Goal: Task Accomplishment & Management: Manage account settings

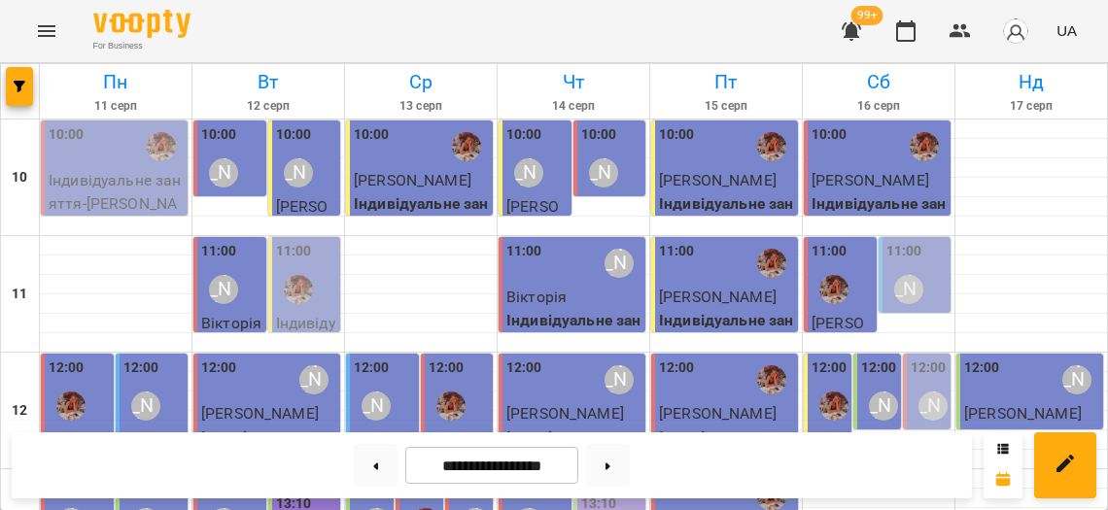
scroll to position [980, 0]
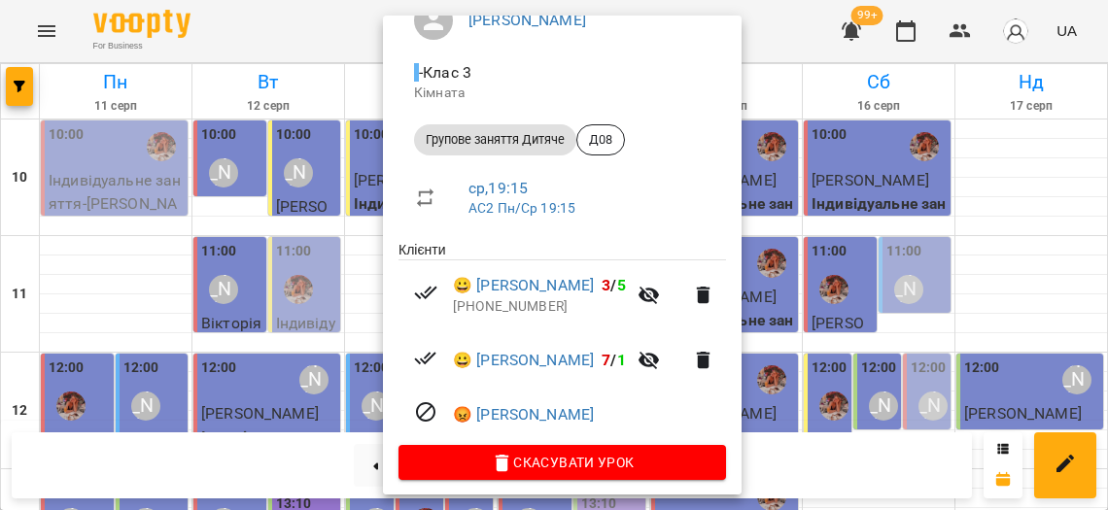
scroll to position [191, 0]
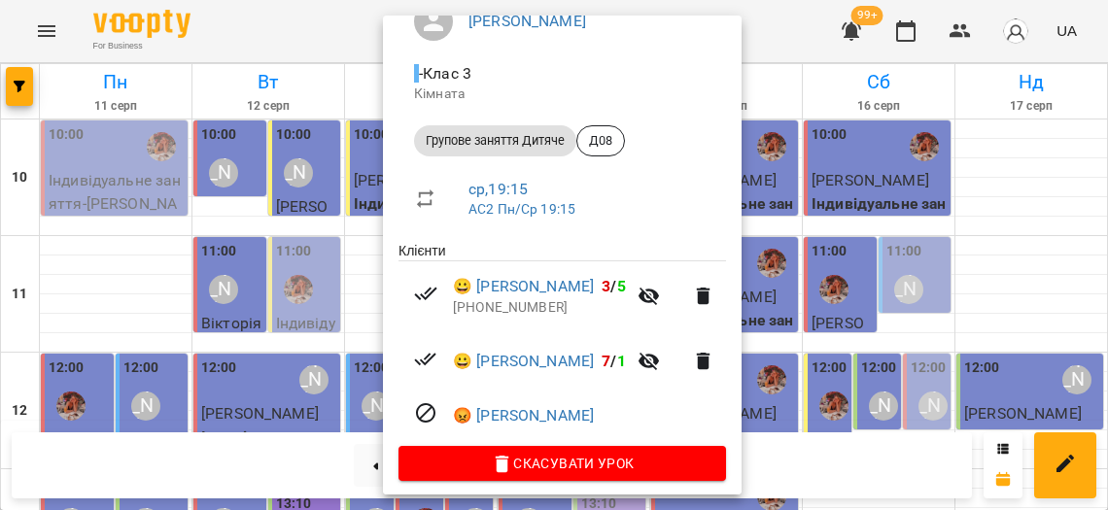
click at [327, 378] on div at bounding box center [554, 255] width 1108 height 510
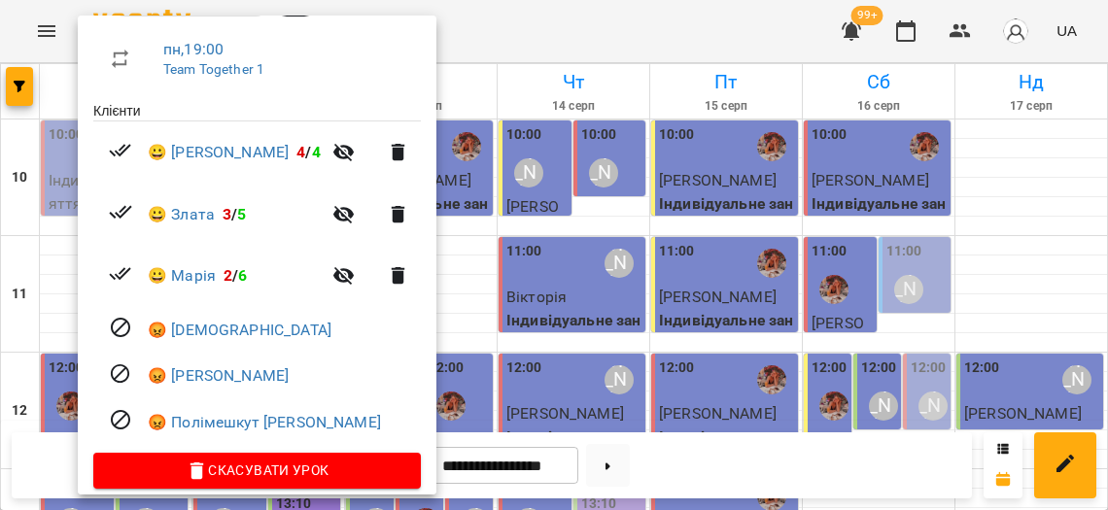
scroll to position [330, 0]
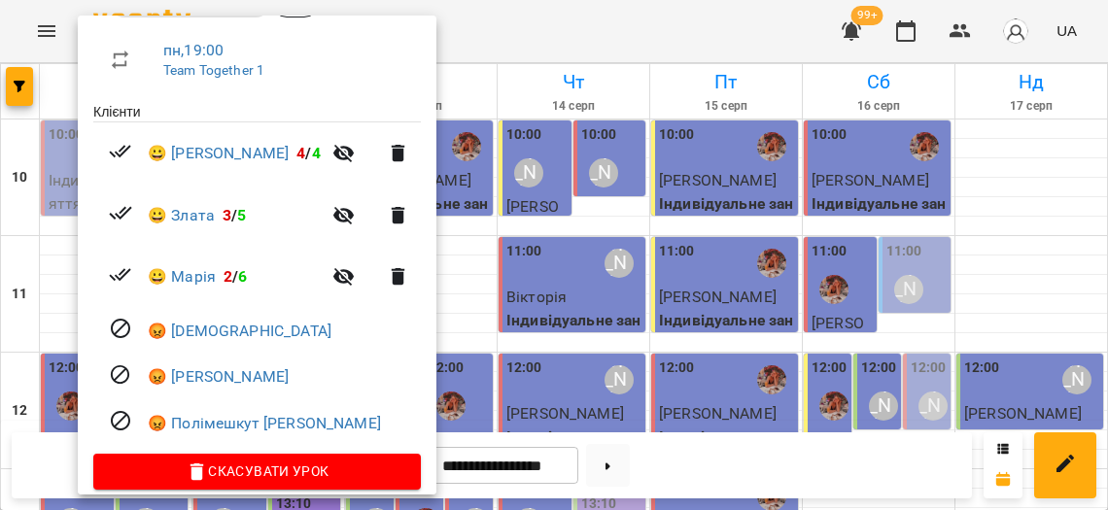
click at [478, 338] on div at bounding box center [554, 255] width 1108 height 510
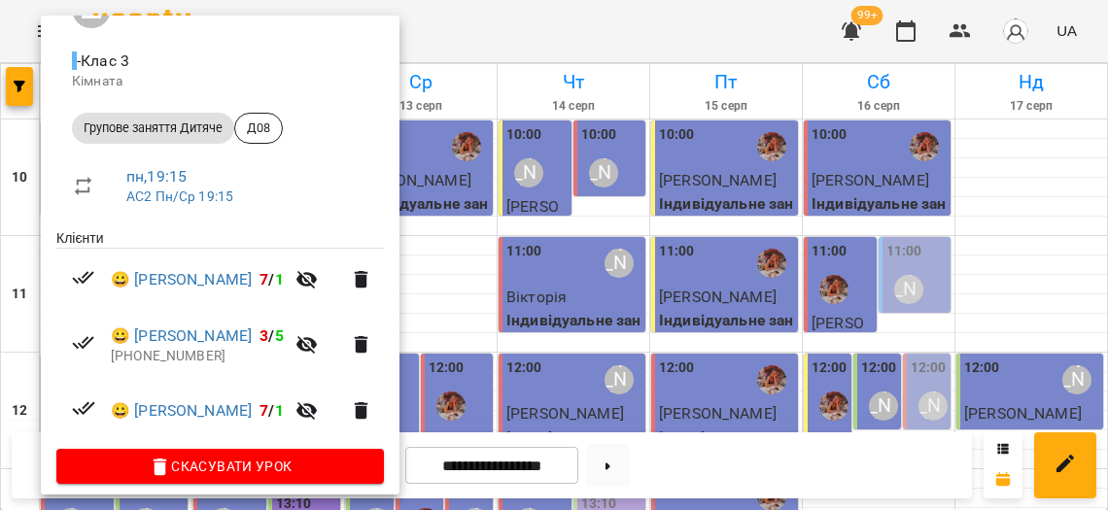
scroll to position [203, 0]
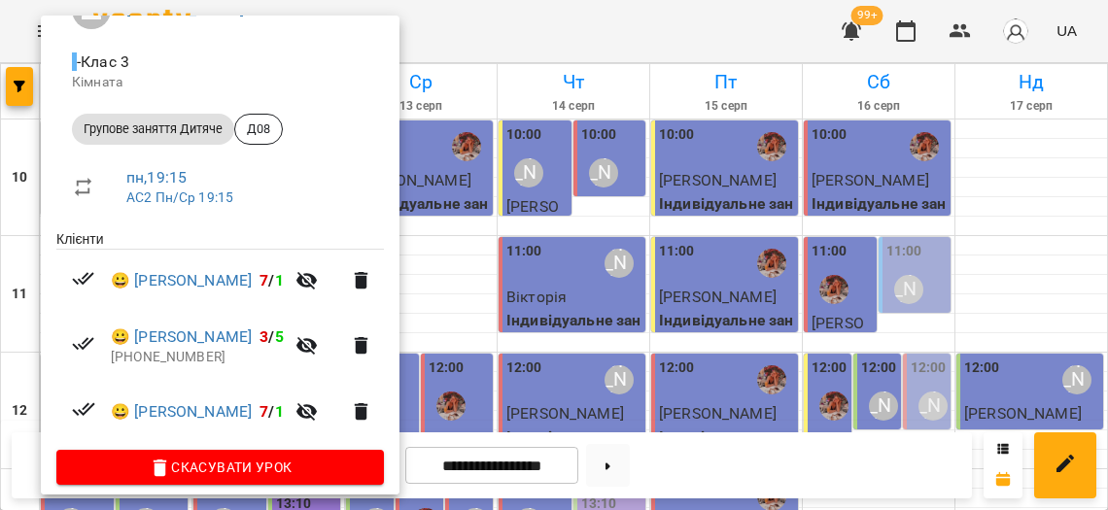
click at [438, 381] on div at bounding box center [554, 255] width 1108 height 510
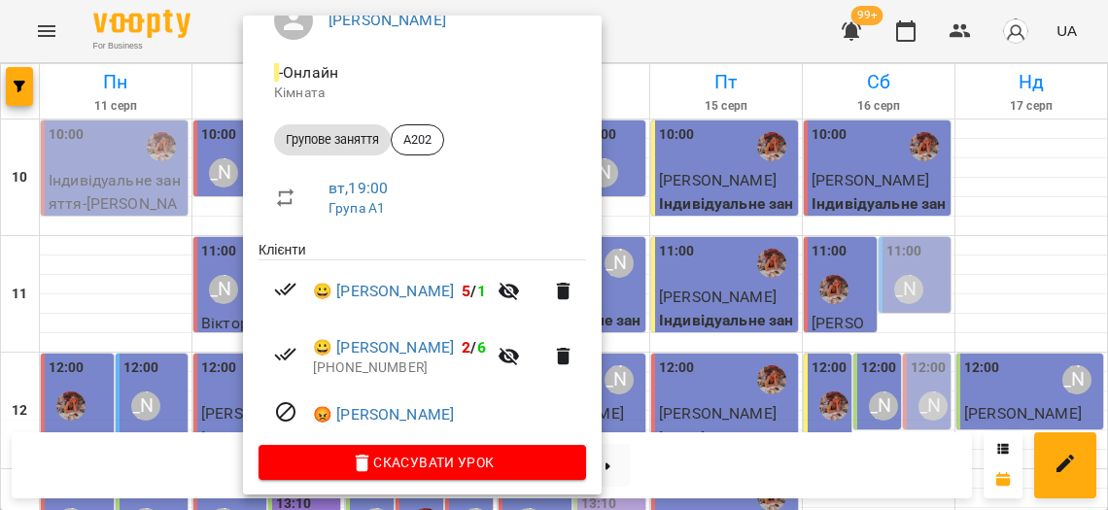
scroll to position [191, 0]
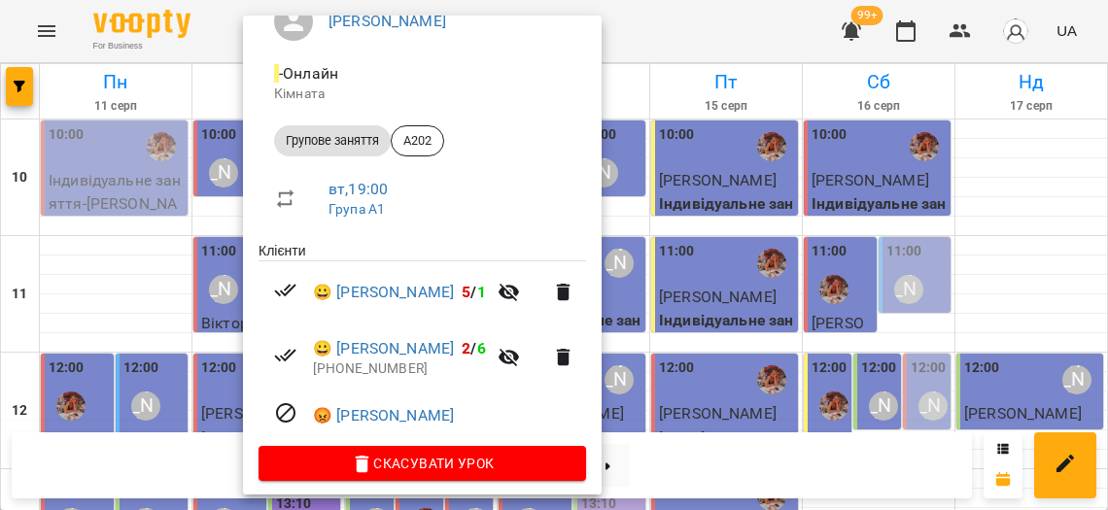
click at [178, 351] on div at bounding box center [554, 255] width 1108 height 510
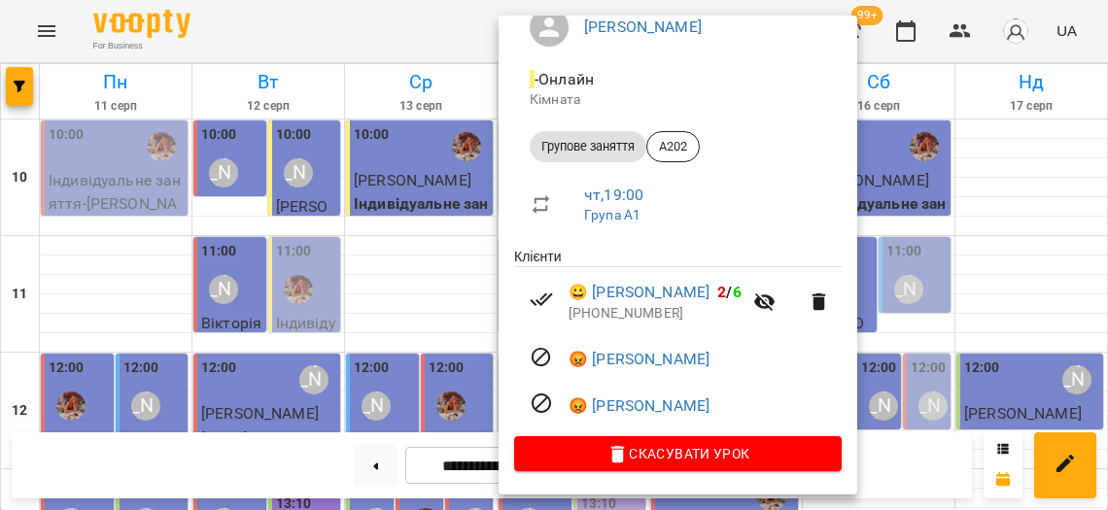
scroll to position [182, 0]
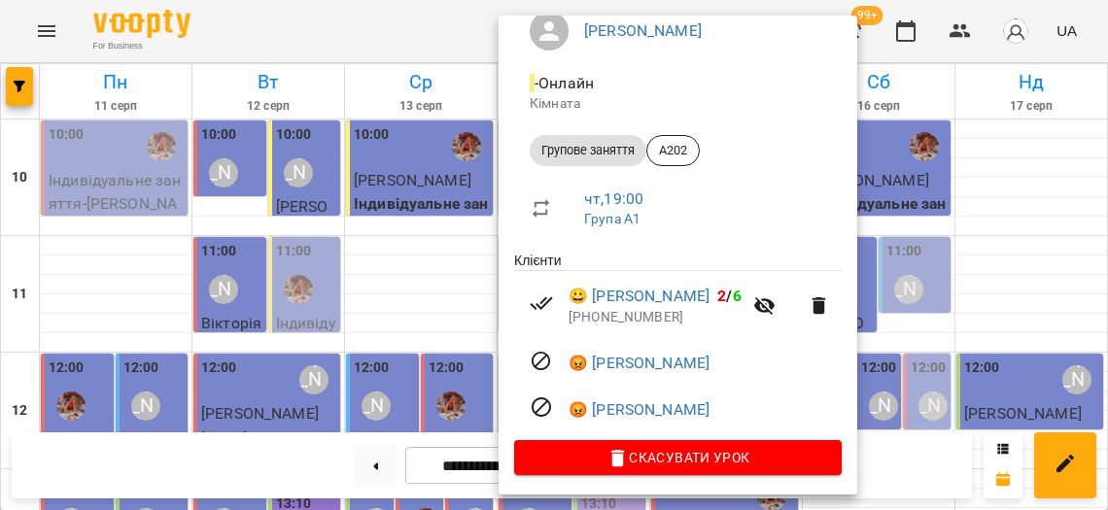
click at [428, 310] on div at bounding box center [554, 255] width 1108 height 510
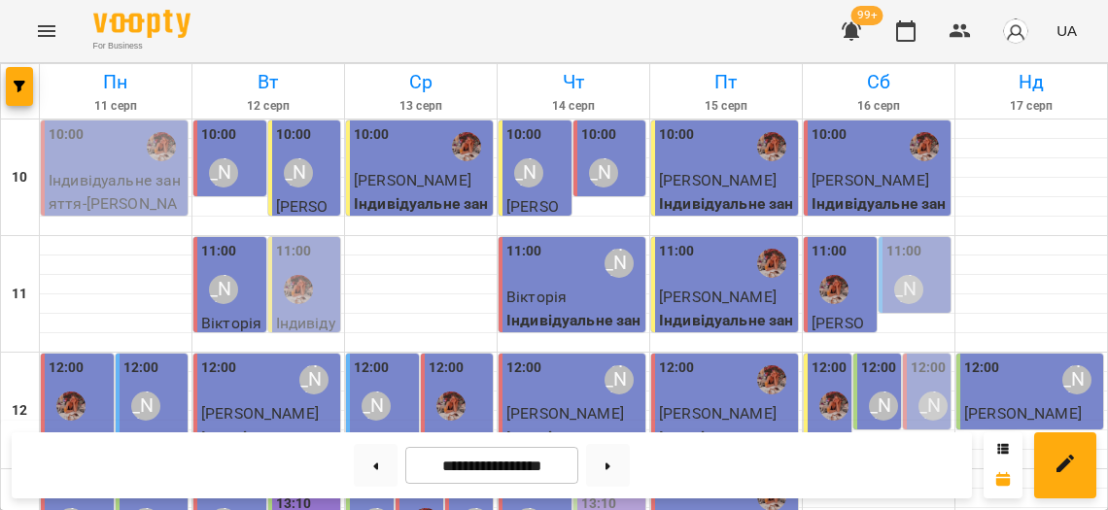
scroll to position [899, 0]
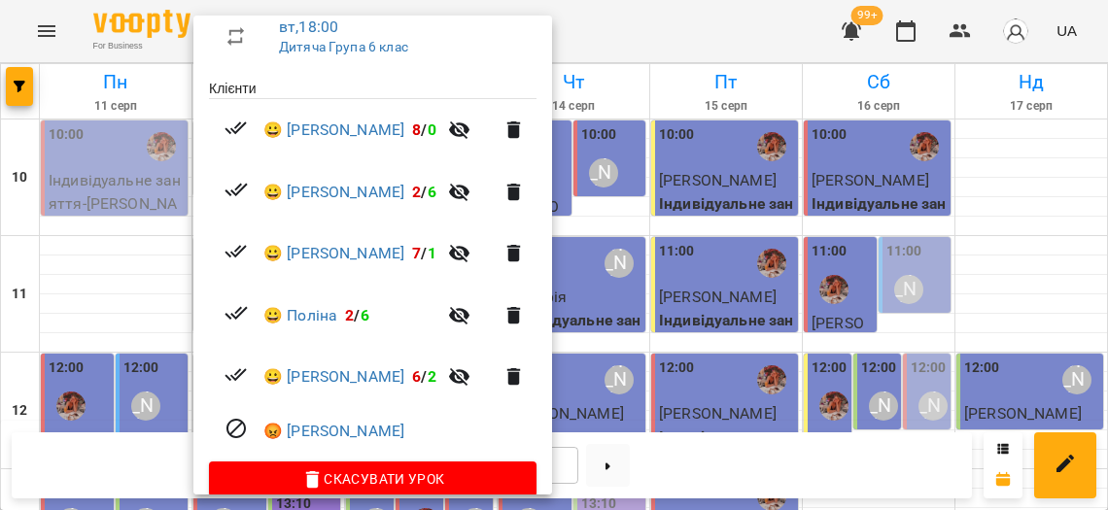
scroll to position [353, 0]
click at [679, 299] on div at bounding box center [554, 255] width 1108 height 510
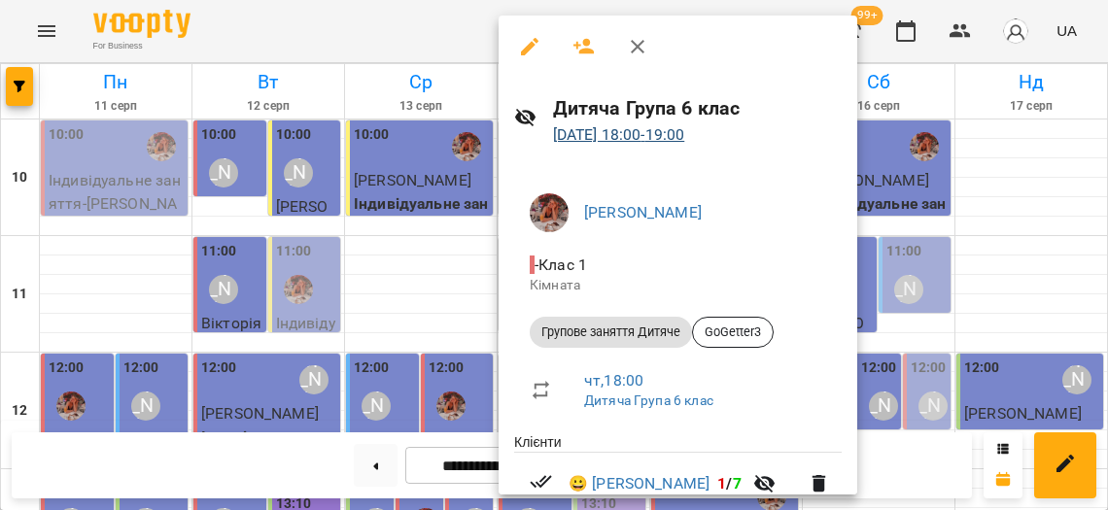
scroll to position [0, 0]
click at [676, 130] on link "[DATE] 18:00 - 19:00" at bounding box center [619, 134] width 132 height 18
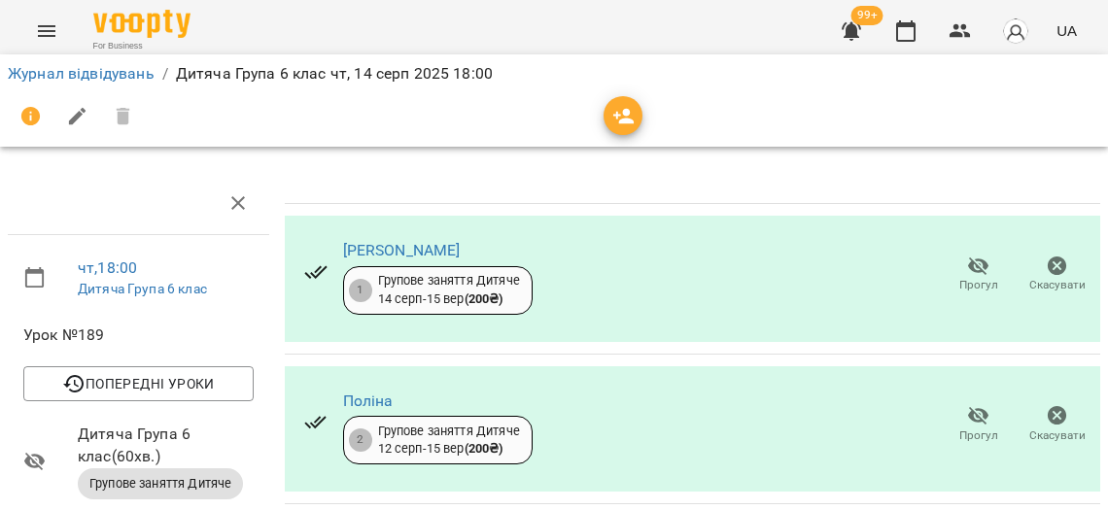
click at [620, 110] on icon "button" at bounding box center [623, 117] width 21 height 16
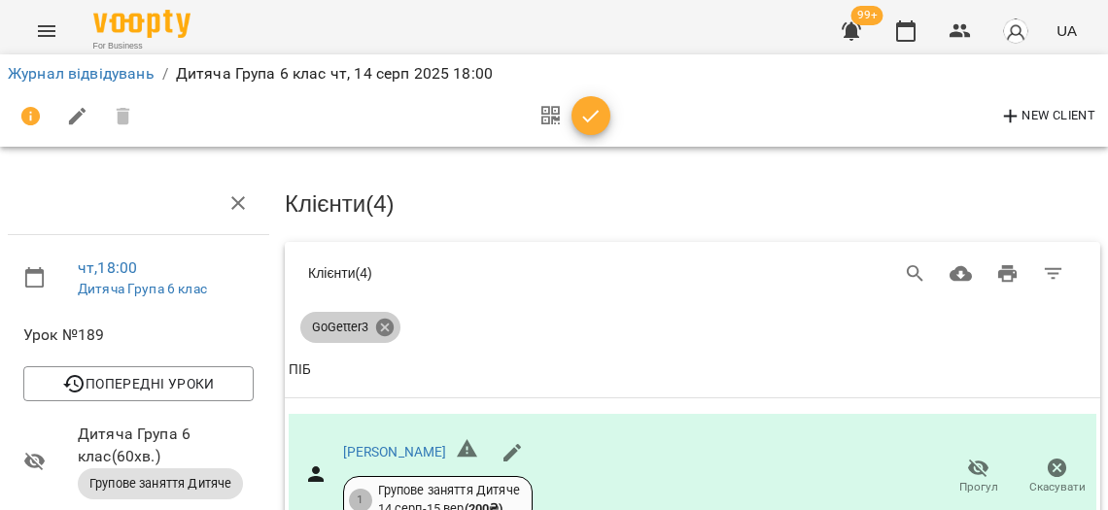
click at [393, 327] on icon at bounding box center [384, 327] width 17 height 17
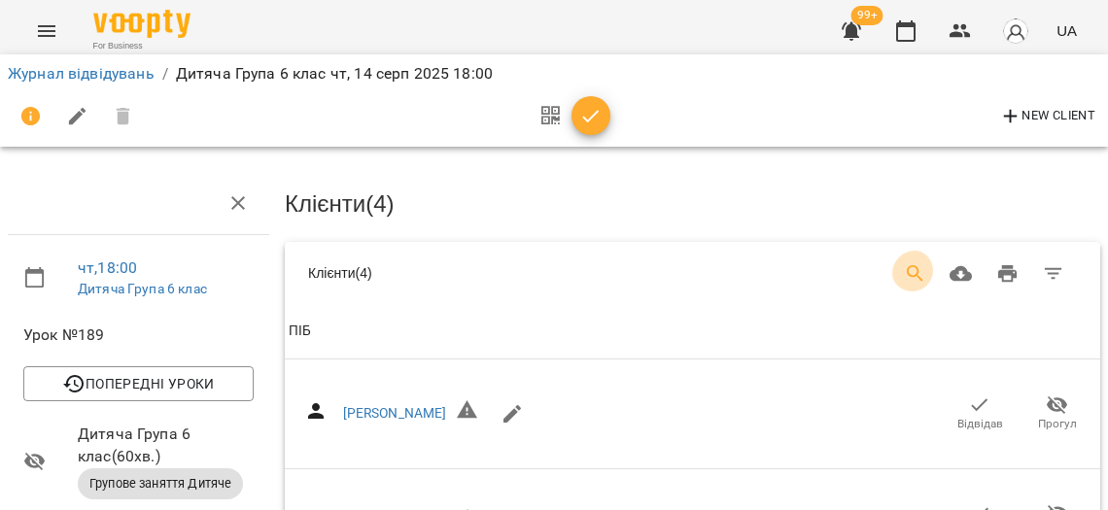
click at [927, 271] on icon "Search" at bounding box center [915, 273] width 23 height 23
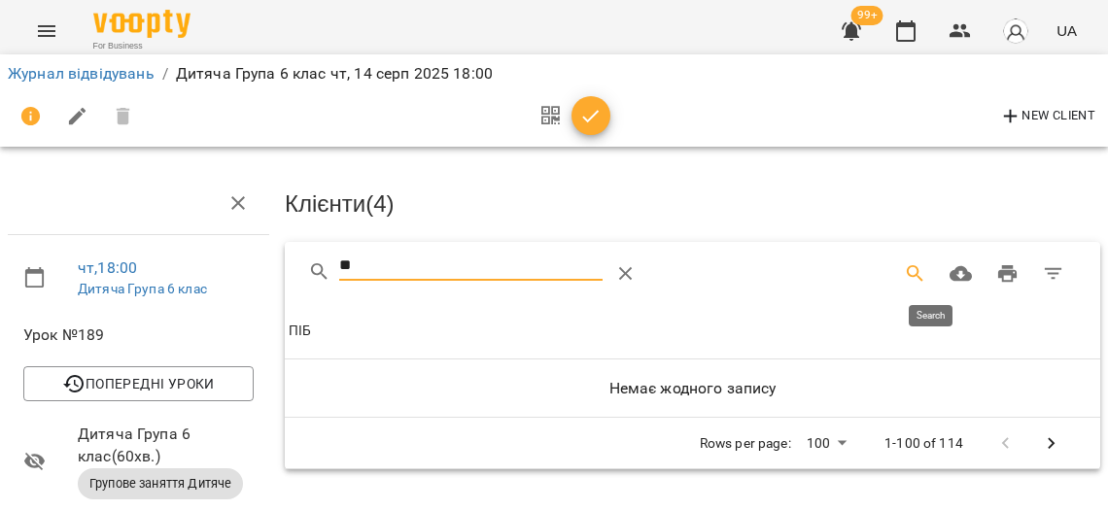
type input "*"
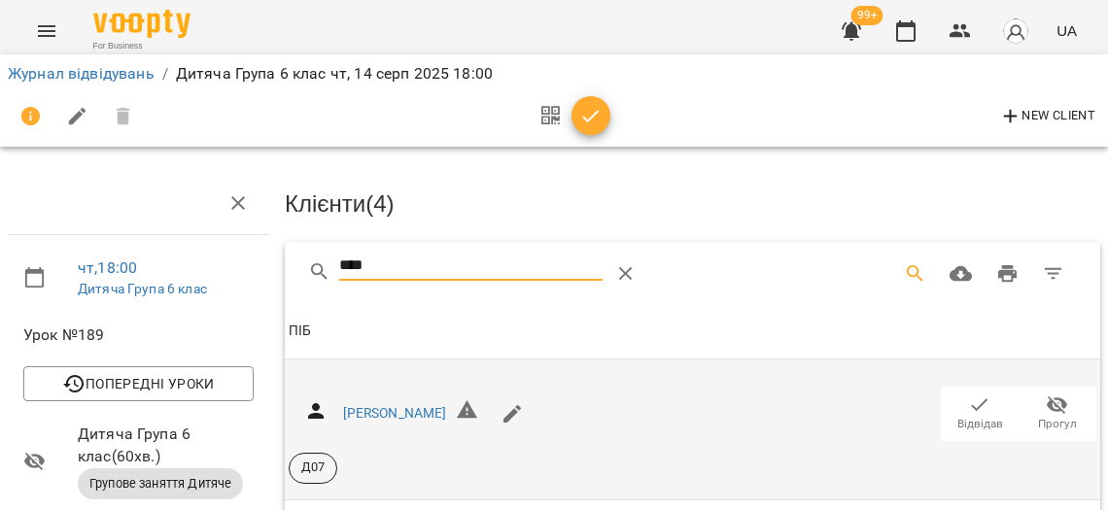
type input "****"
click at [974, 419] on span "Відвідав" at bounding box center [980, 424] width 46 height 17
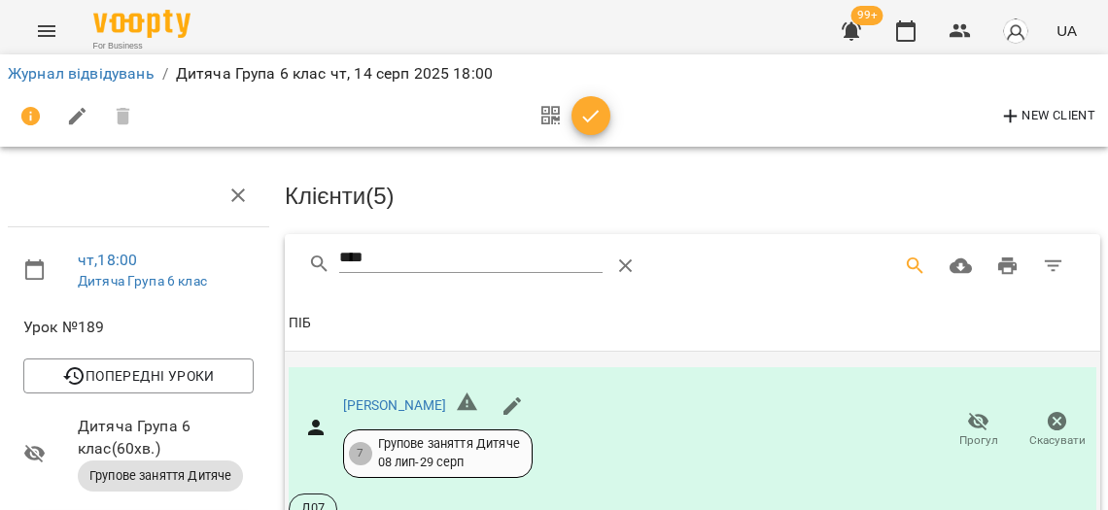
scroll to position [261, 0]
click at [587, 129] on button "button" at bounding box center [590, 115] width 39 height 39
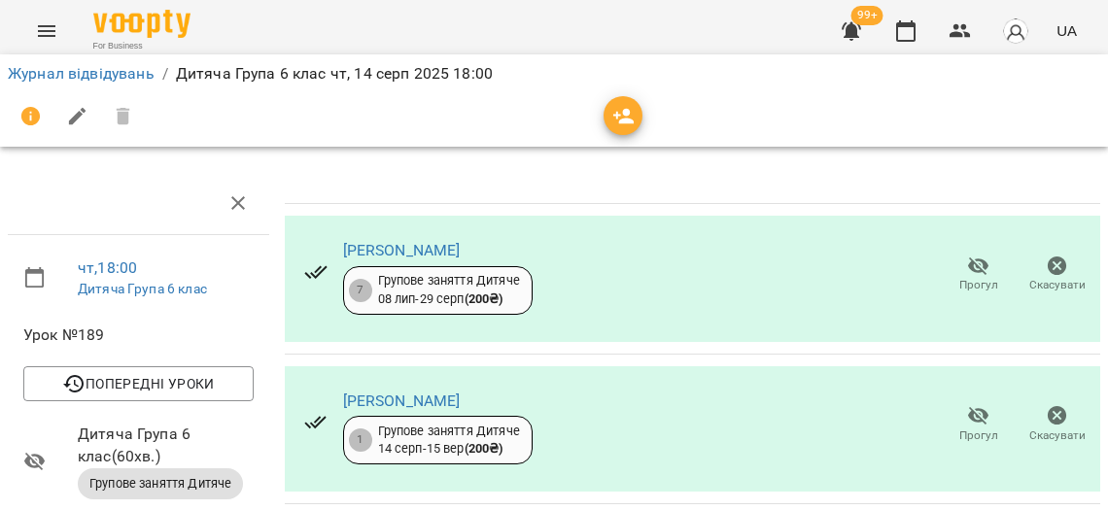
scroll to position [0, 0]
click at [128, 87] on div "Журнал відвідувань / Дитяча Група 6 клас [DATE] 18:00" at bounding box center [554, 73] width 1100 height 31
click at [128, 74] on link "Журнал відвідувань" at bounding box center [81, 73] width 147 height 18
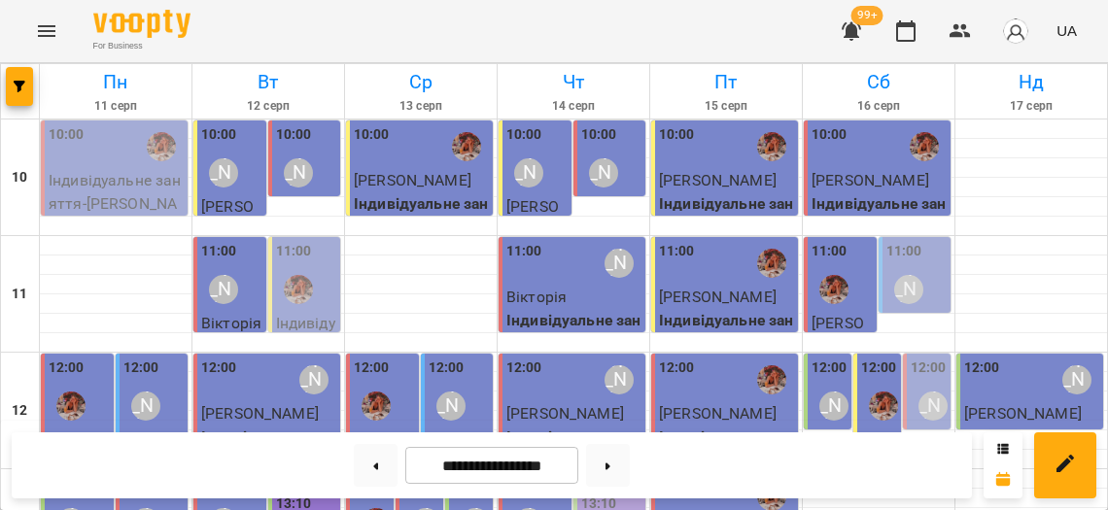
scroll to position [841, 0]
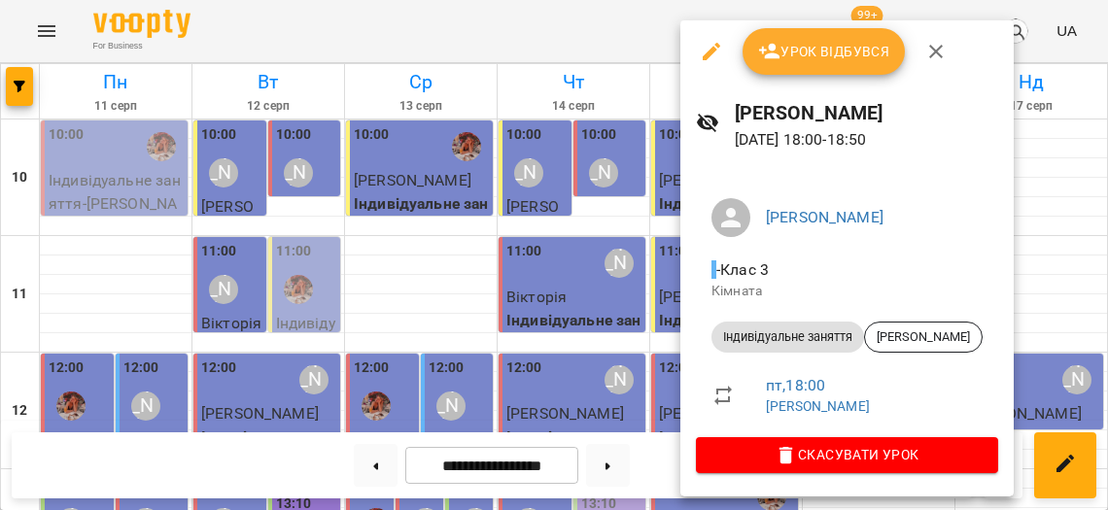
click at [622, 268] on div at bounding box center [554, 255] width 1108 height 510
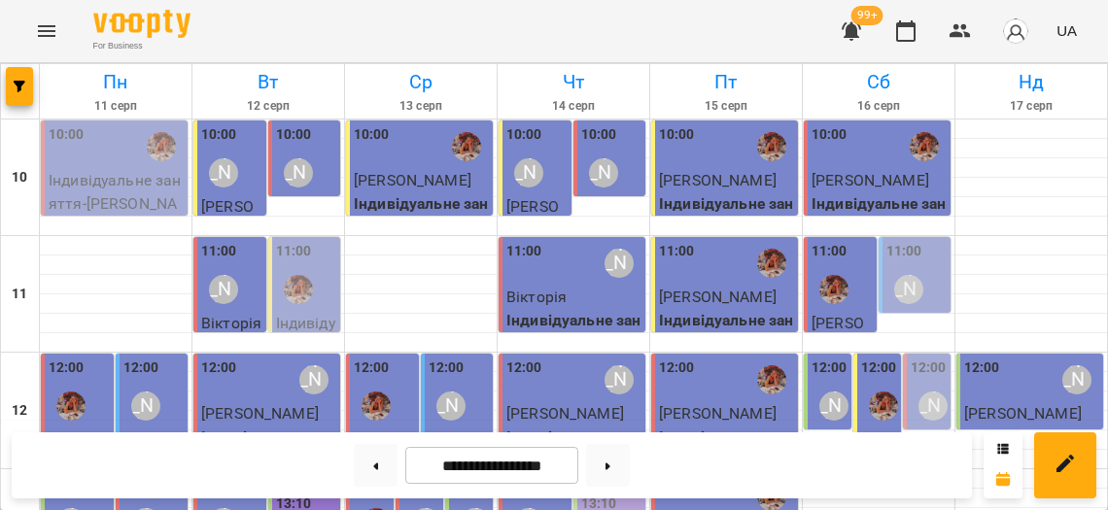
scroll to position [594, 0]
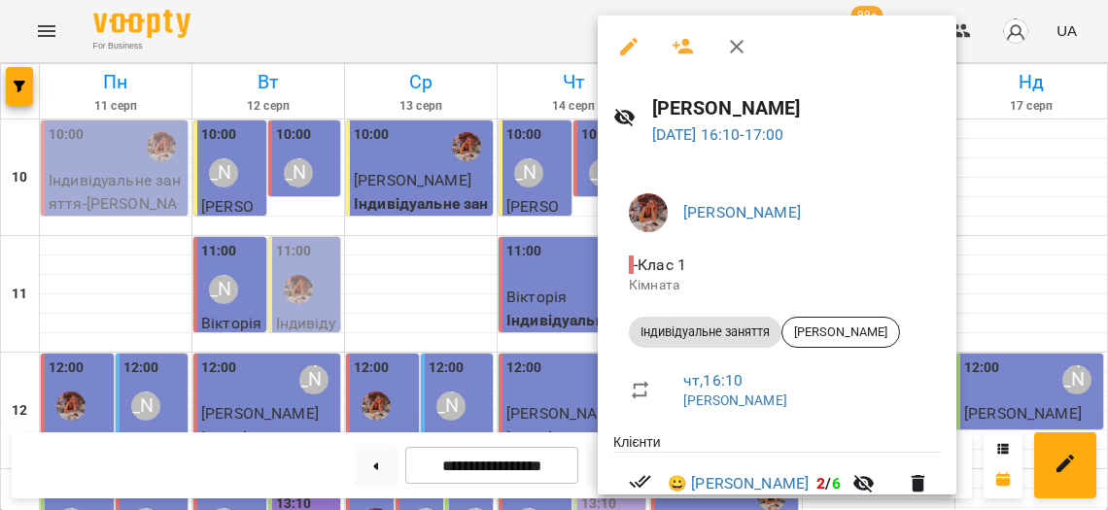
click at [502, 356] on div at bounding box center [554, 255] width 1108 height 510
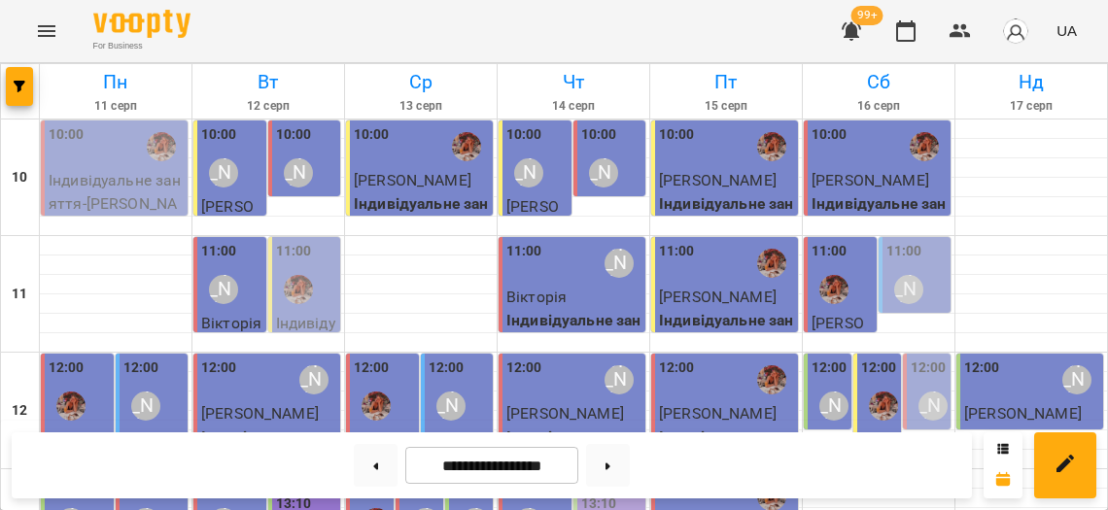
scroll to position [898, 0]
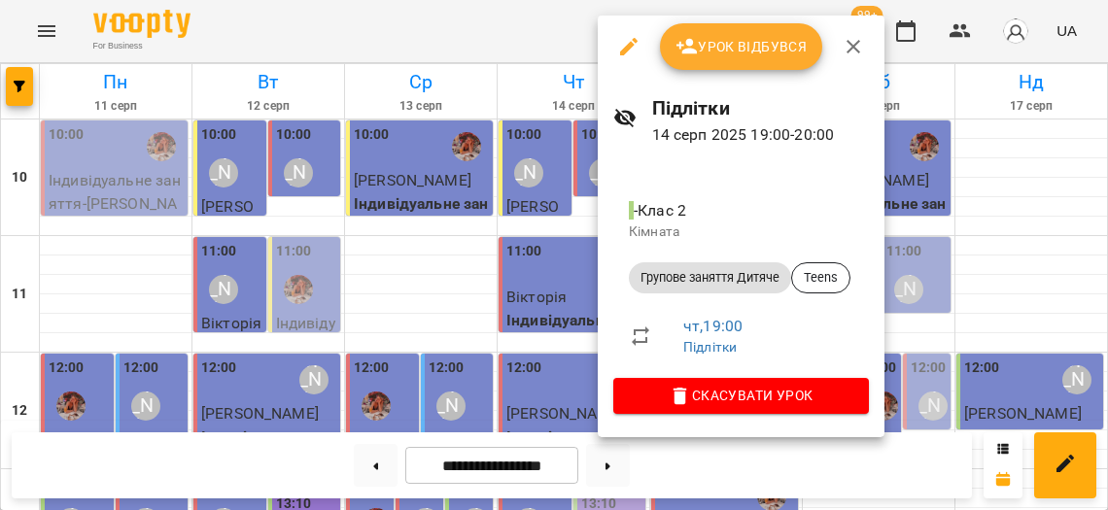
click at [532, 341] on div at bounding box center [554, 255] width 1108 height 510
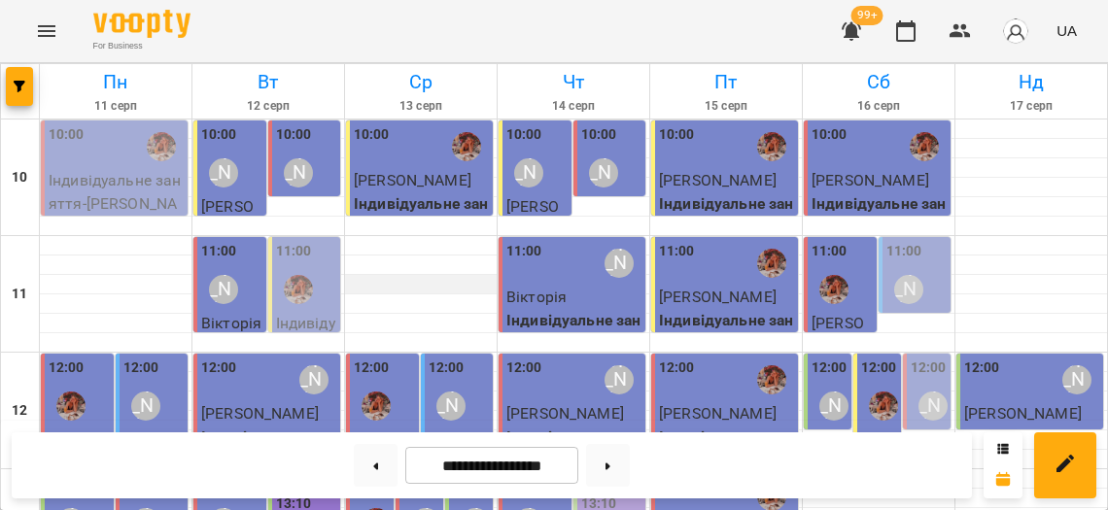
scroll to position [8, 0]
click at [393, 172] on span "[PERSON_NAME]" at bounding box center [413, 180] width 118 height 18
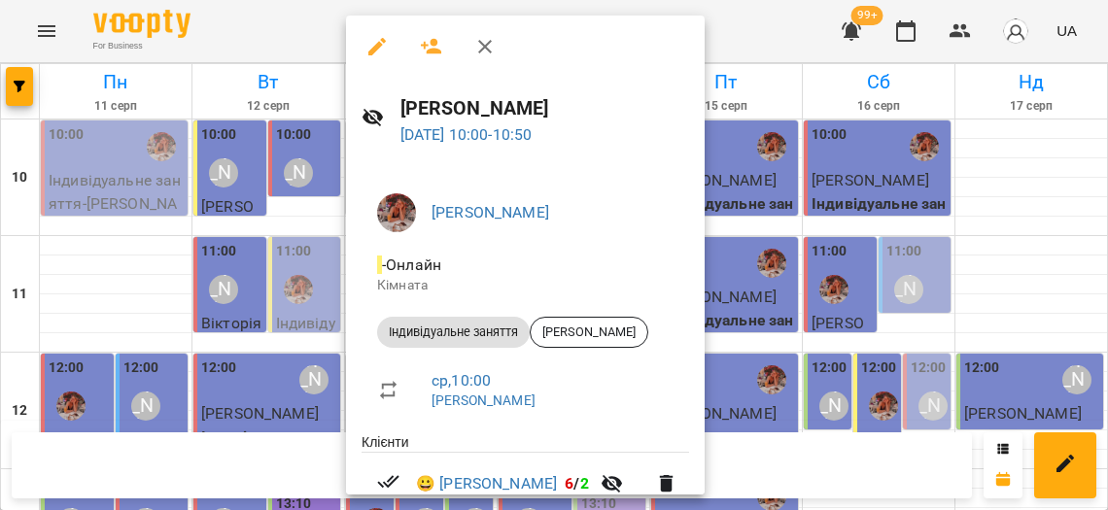
click at [294, 302] on div at bounding box center [554, 255] width 1108 height 510
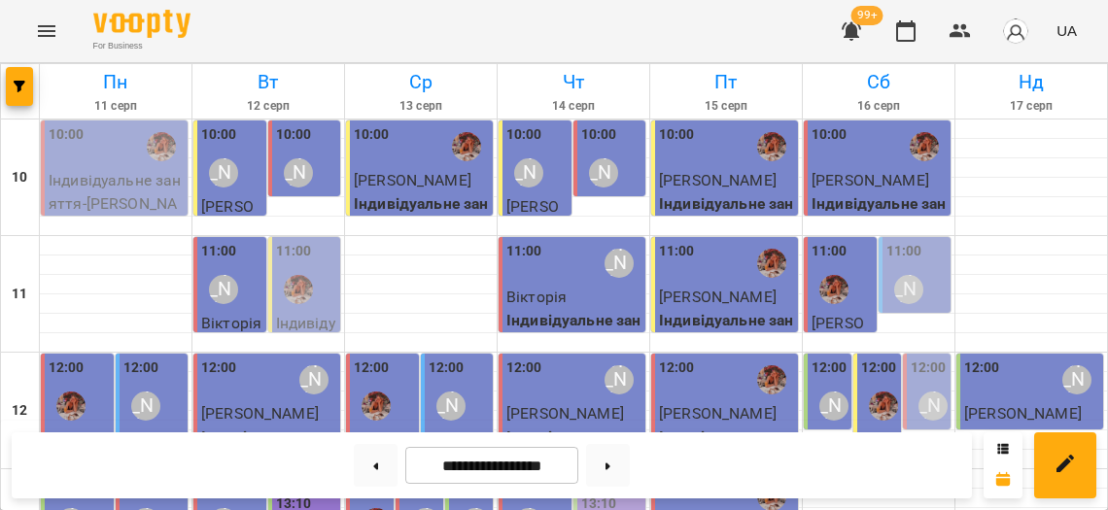
click at [713, 143] on div "10:00" at bounding box center [726, 146] width 135 height 45
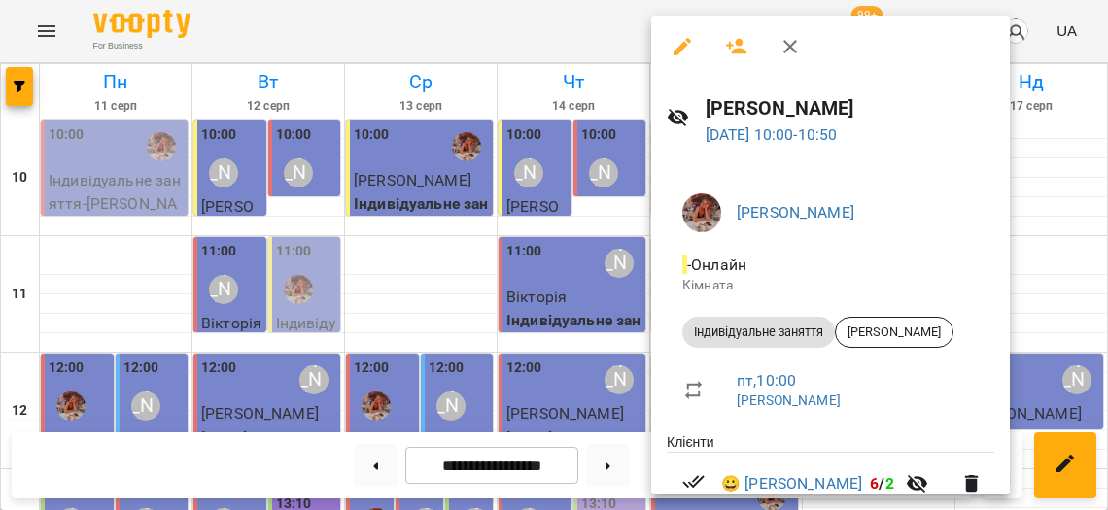
click at [486, 298] on div at bounding box center [554, 255] width 1108 height 510
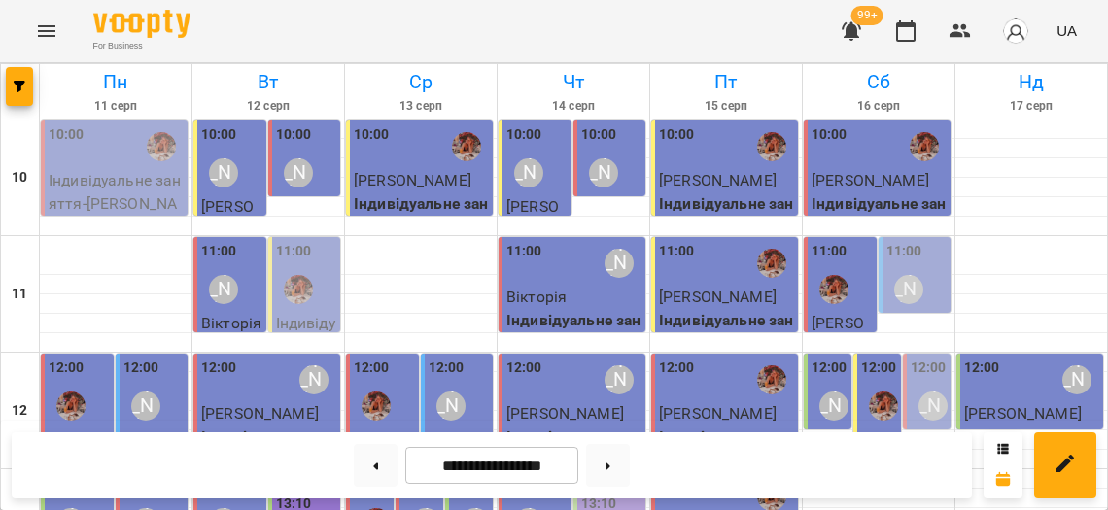
scroll to position [774, 0]
click at [614, 463] on button at bounding box center [608, 465] width 44 height 43
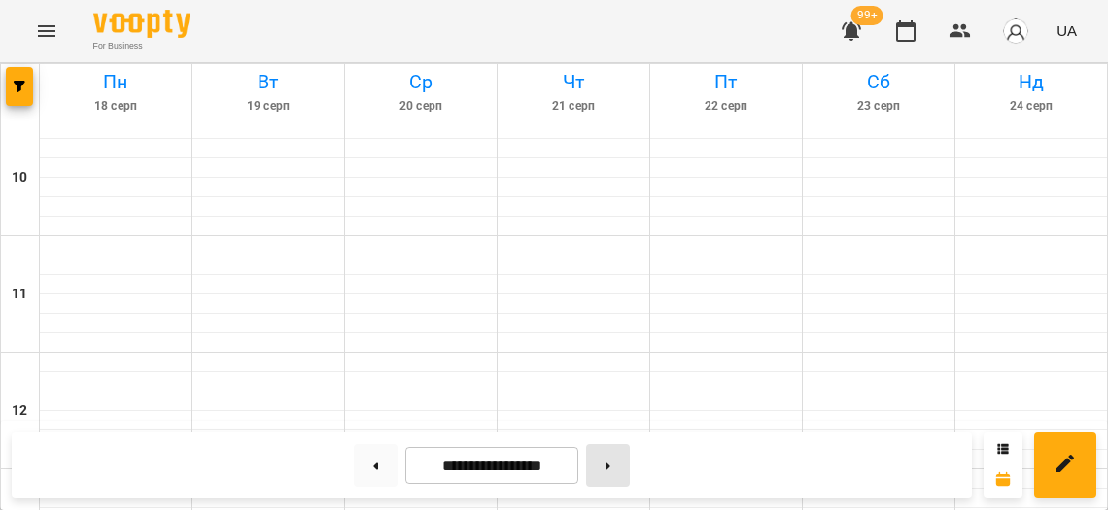
type input "**********"
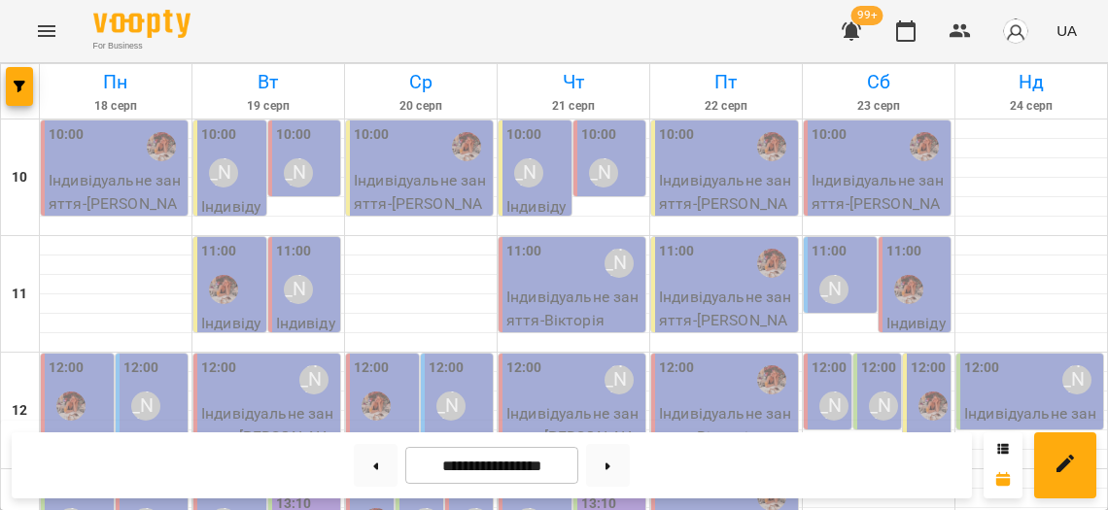
scroll to position [172, 0]
click at [85, 358] on div "12:00" at bounding box center [79, 393] width 61 height 71
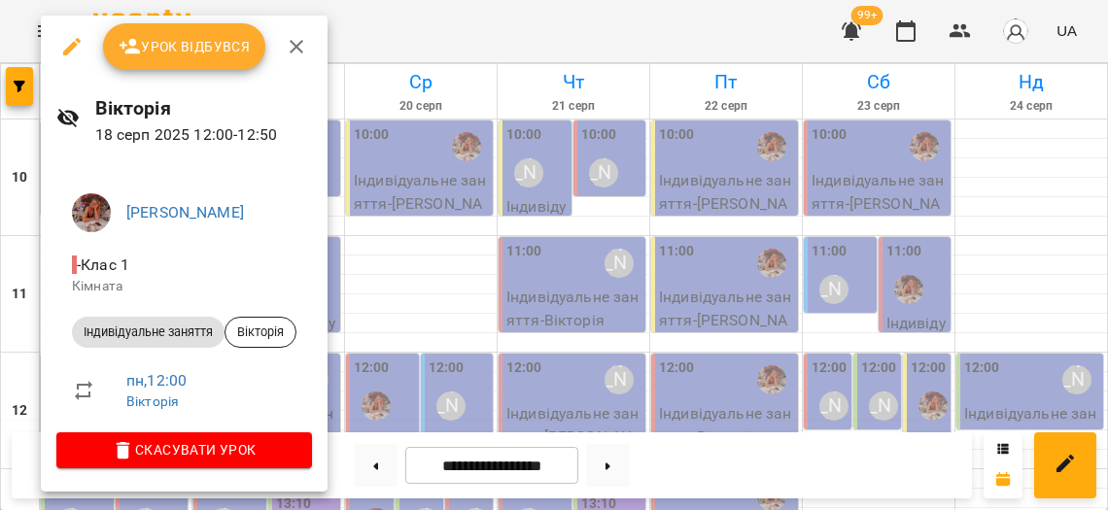
click at [182, 58] on button "Урок відбувся" at bounding box center [184, 46] width 163 height 47
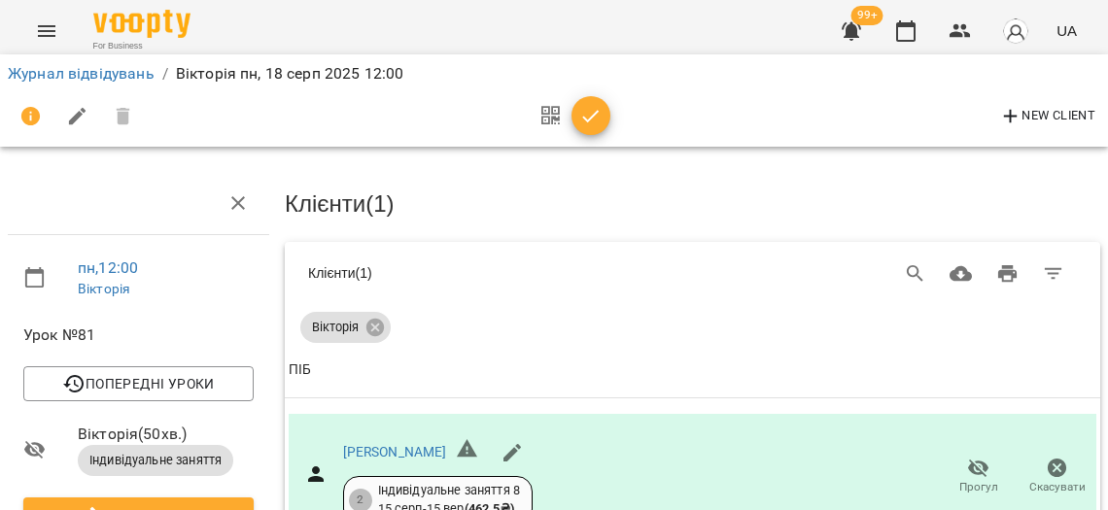
click at [583, 126] on button "button" at bounding box center [590, 115] width 39 height 39
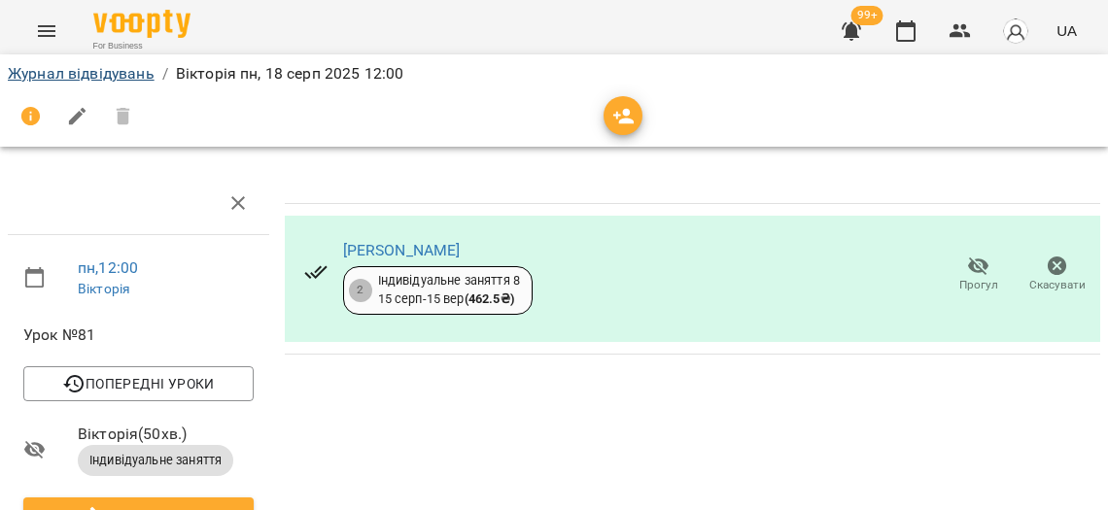
click at [111, 81] on link "Журнал відвідувань" at bounding box center [81, 73] width 147 height 18
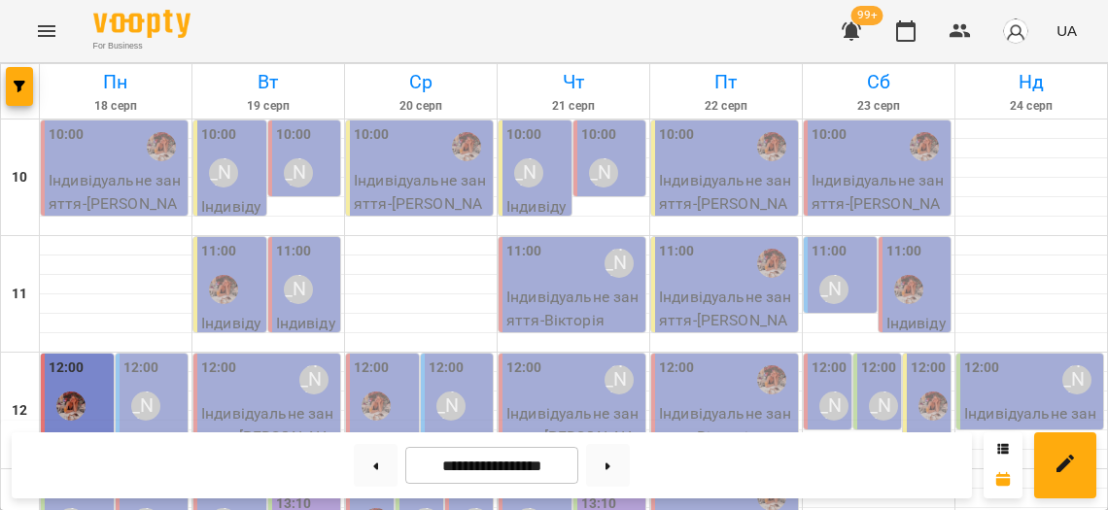
scroll to position [152, 0]
click at [162, 429] on p "Індивідуальне заняття - [PERSON_NAME]" at bounding box center [153, 474] width 61 height 91
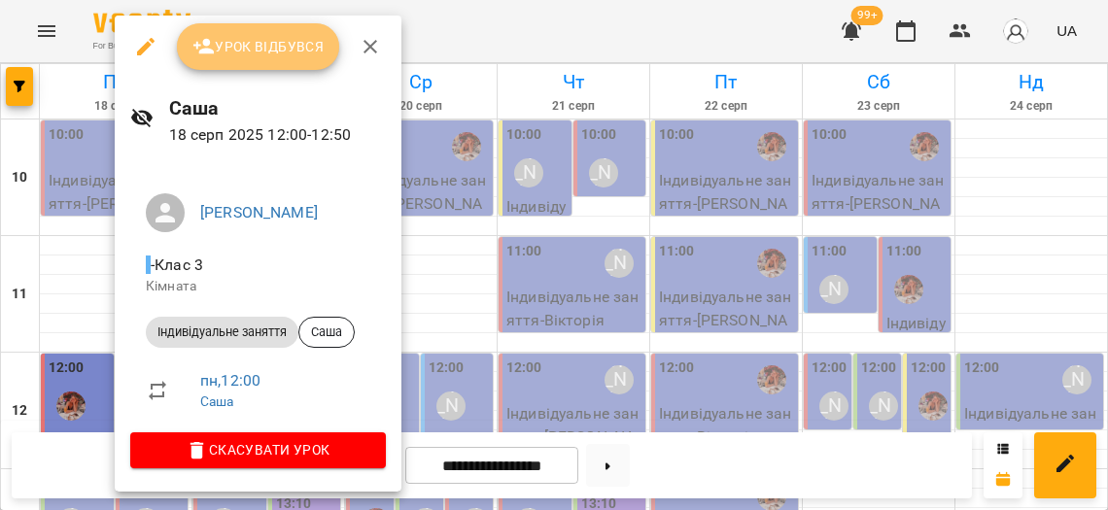
click at [282, 37] on span "Урок відбувся" at bounding box center [258, 46] width 132 height 23
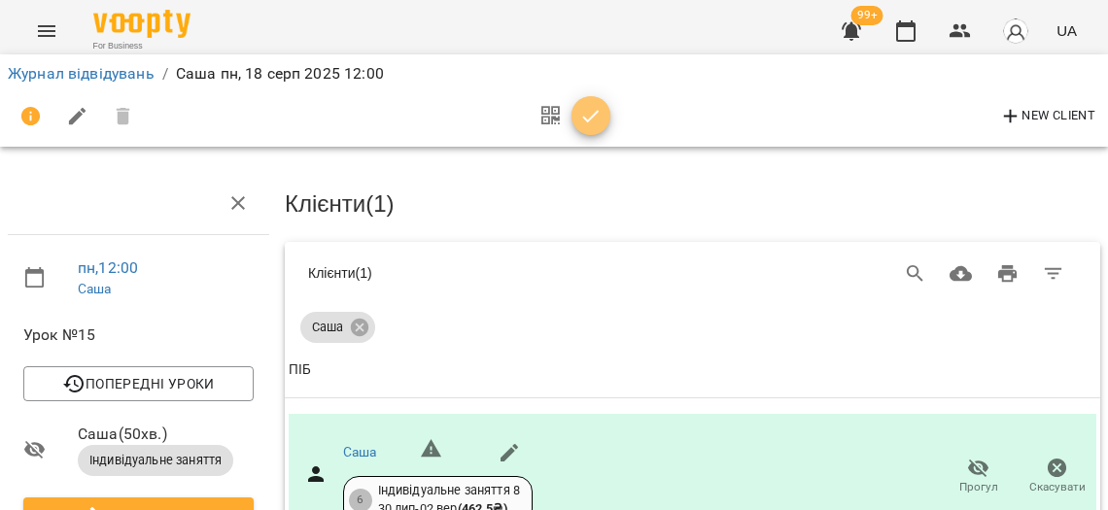
click at [595, 107] on icon "button" at bounding box center [590, 116] width 23 height 23
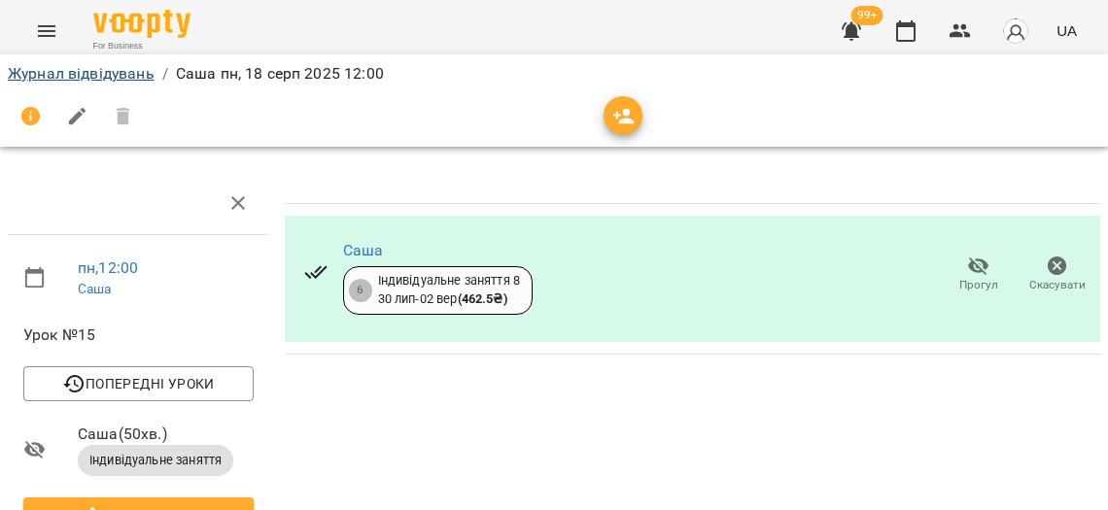
click at [107, 76] on link "Журнал відвідувань" at bounding box center [81, 73] width 147 height 18
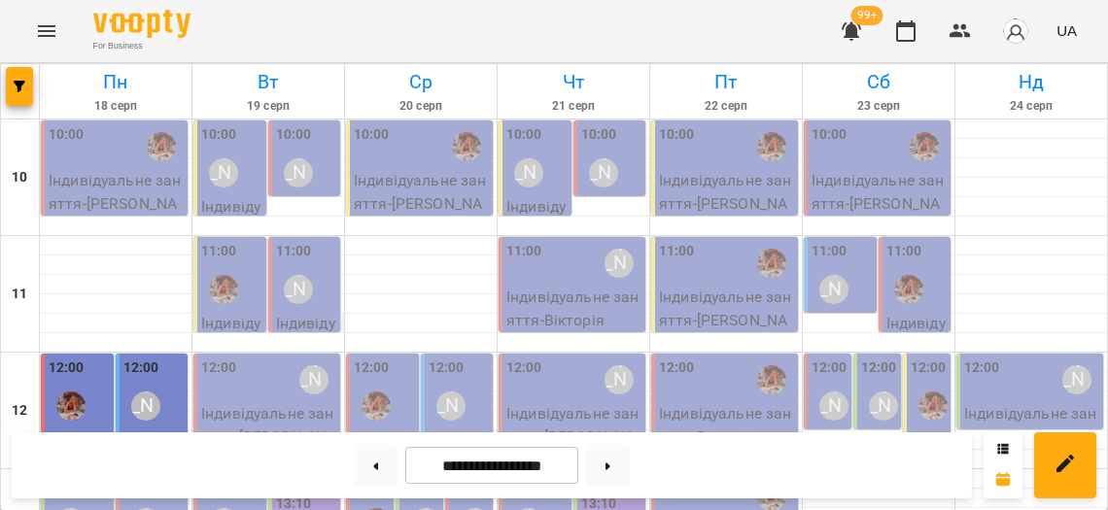
scroll to position [258, 0]
click at [99, 474] on div "13:00 [PERSON_NAME]" at bounding box center [79, 509] width 61 height 71
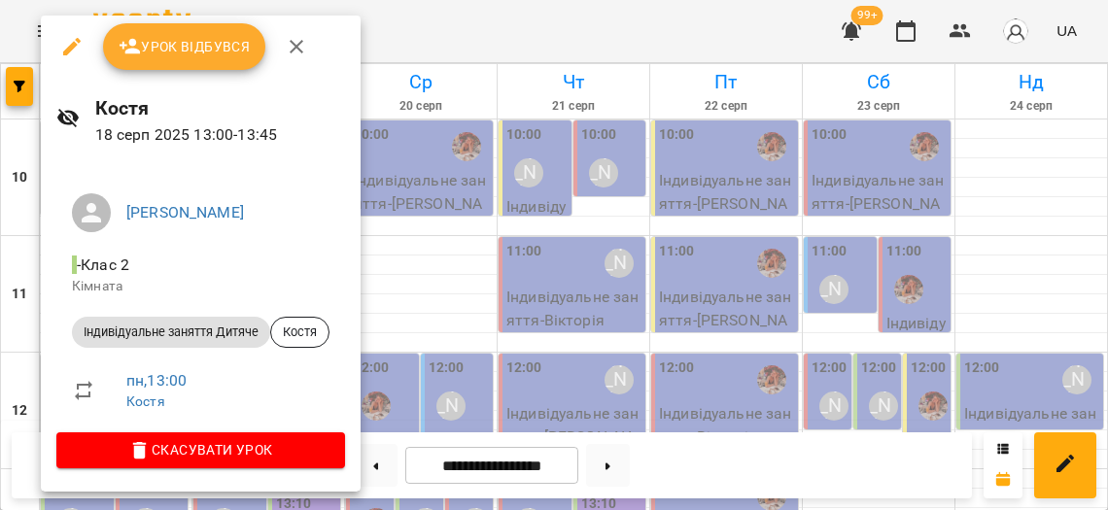
click at [396, 140] on div at bounding box center [554, 255] width 1108 height 510
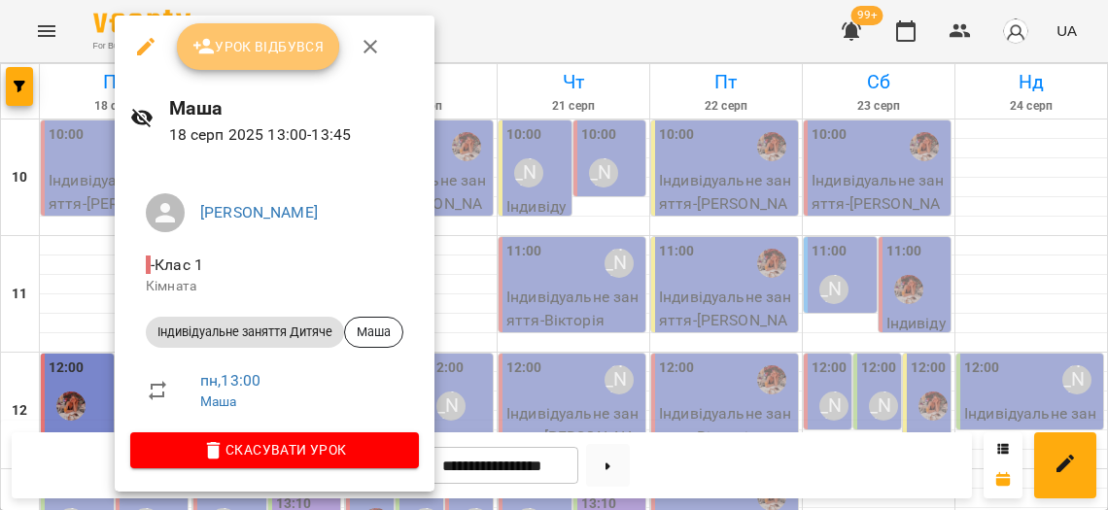
click at [243, 51] on span "Урок відбувся" at bounding box center [258, 46] width 132 height 23
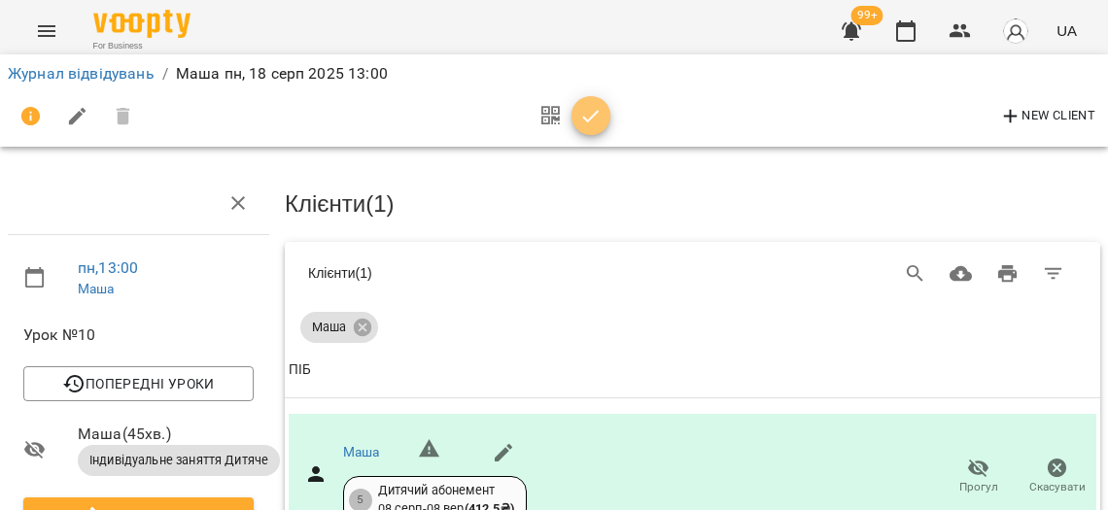
click at [583, 117] on icon "button" at bounding box center [591, 116] width 17 height 13
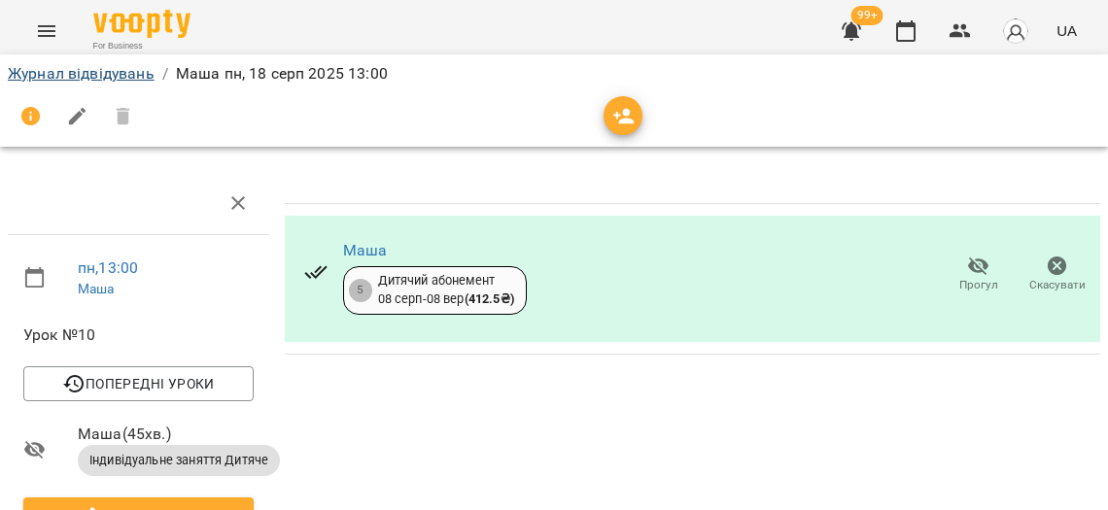
click at [113, 79] on link "Журнал відвідувань" at bounding box center [81, 73] width 147 height 18
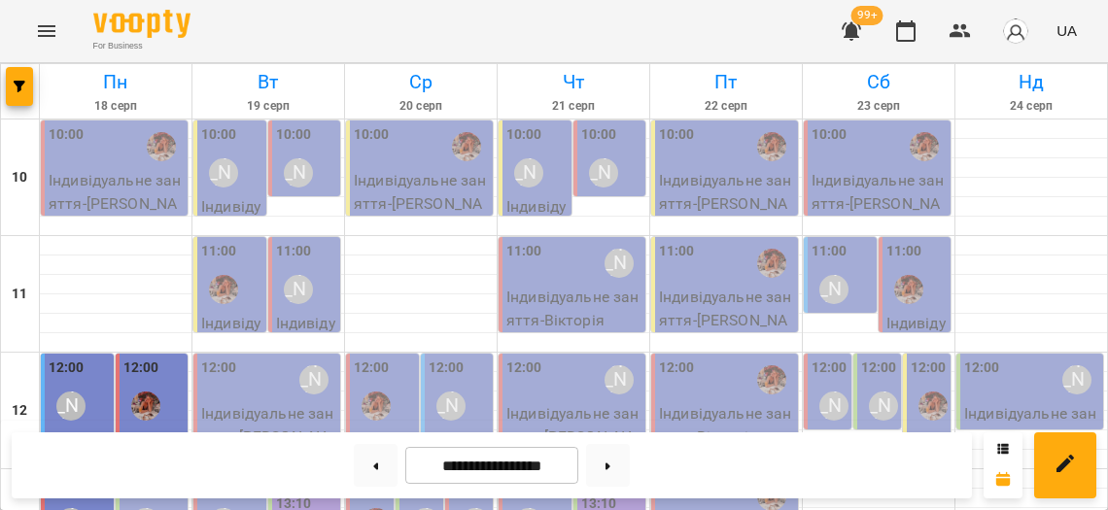
scroll to position [324, 0]
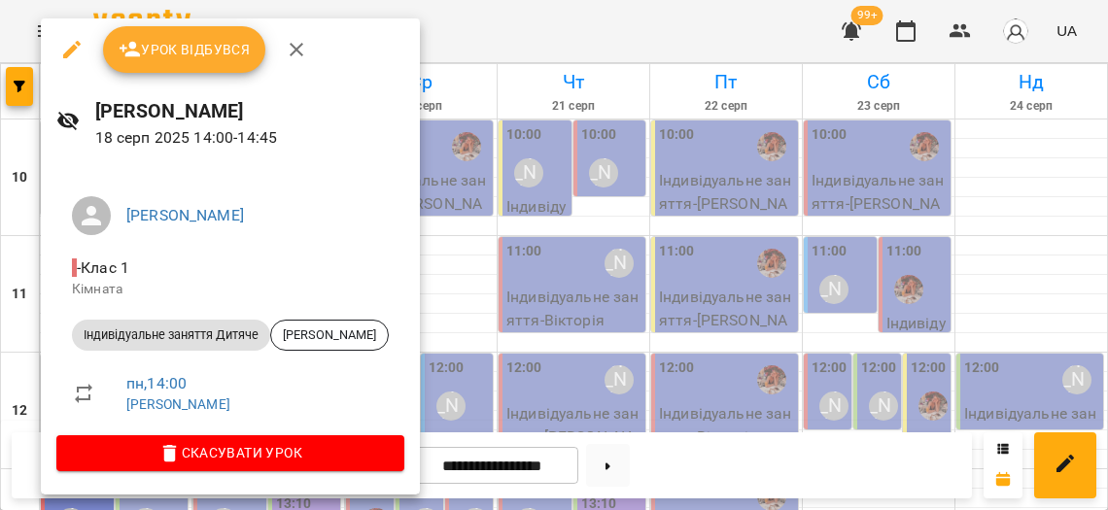
click at [165, 57] on span "Урок відбувся" at bounding box center [185, 49] width 132 height 23
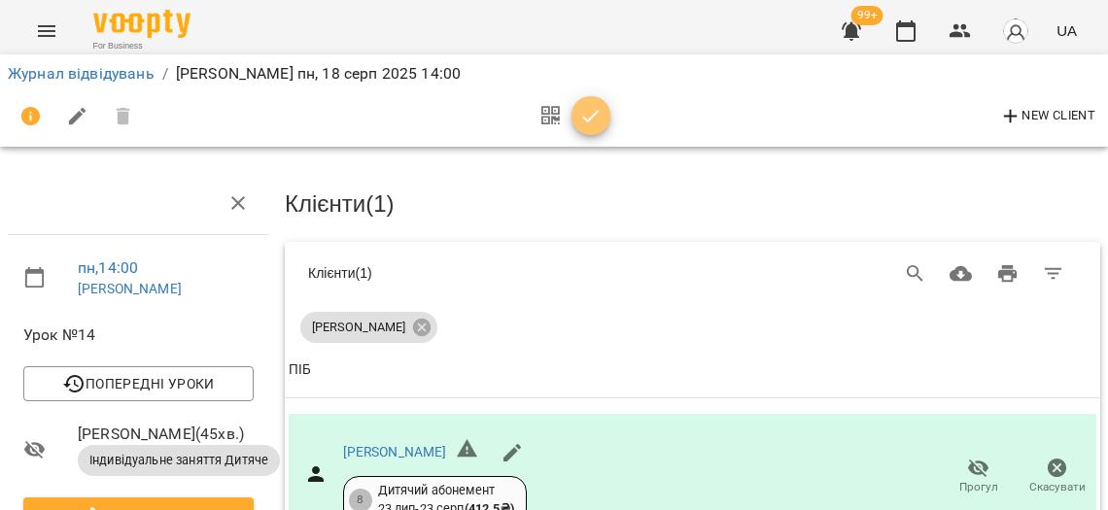
click at [584, 120] on icon "button" at bounding box center [590, 116] width 23 height 23
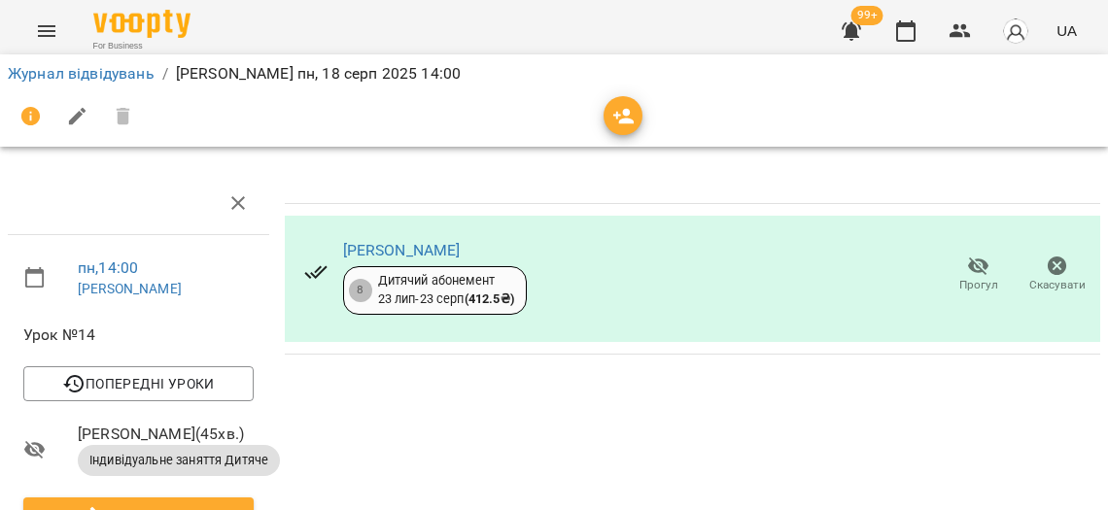
click at [88, 82] on li "Журнал відвідувань" at bounding box center [81, 73] width 147 height 23
click at [86, 78] on link "Журнал відвідувань" at bounding box center [81, 73] width 147 height 18
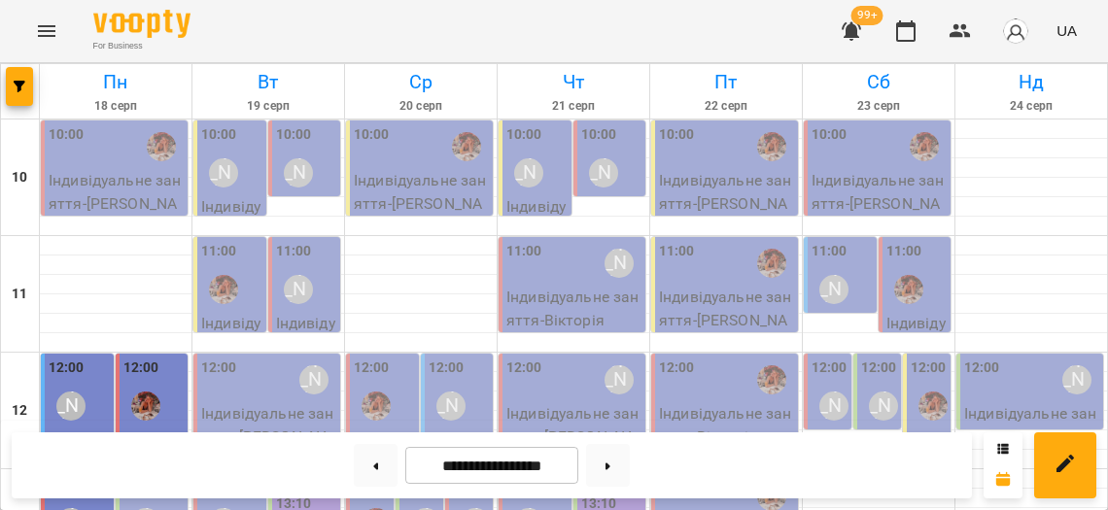
scroll to position [409, 0]
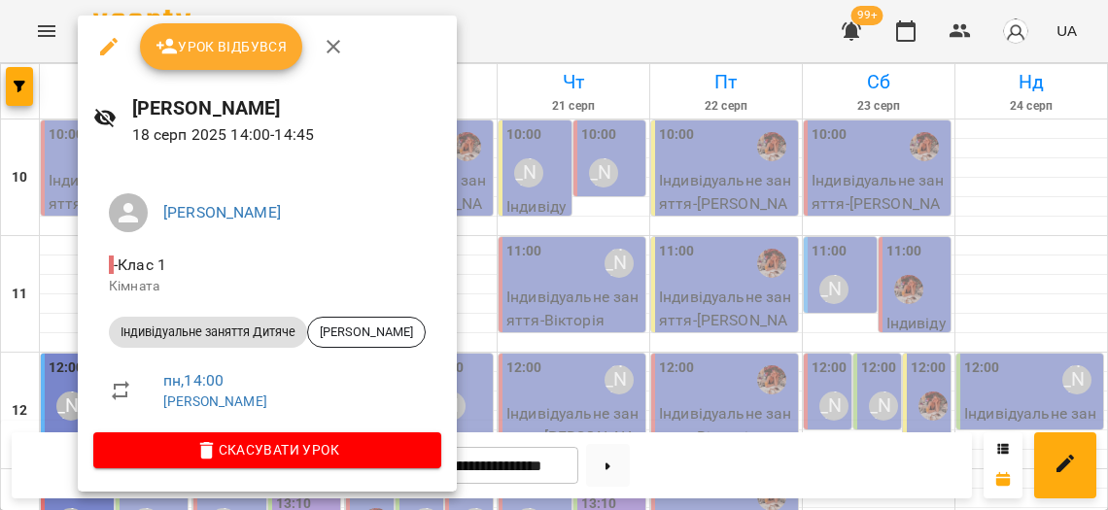
click at [208, 42] on span "Урок відбувся" at bounding box center [221, 46] width 132 height 23
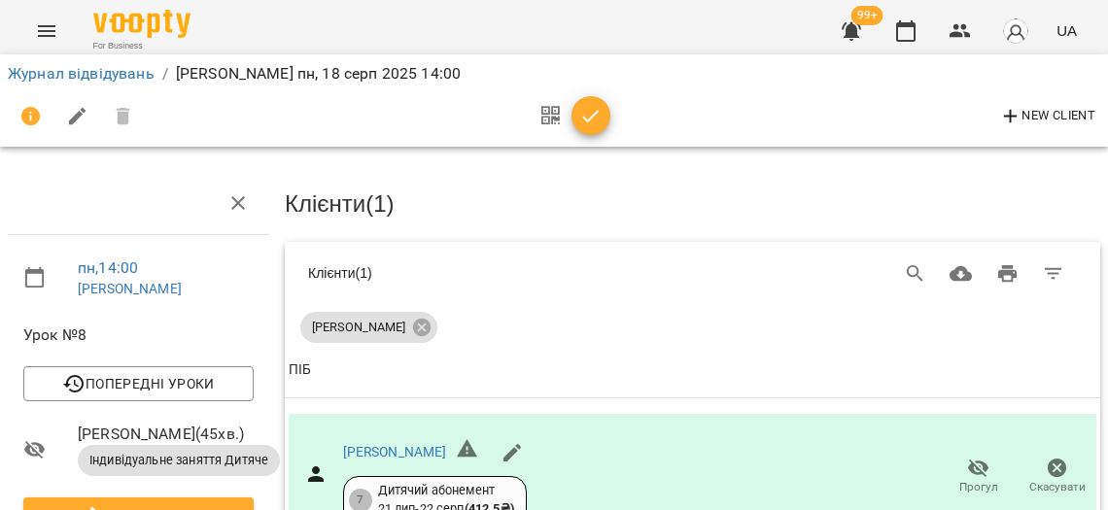
click at [585, 120] on icon "button" at bounding box center [590, 116] width 23 height 23
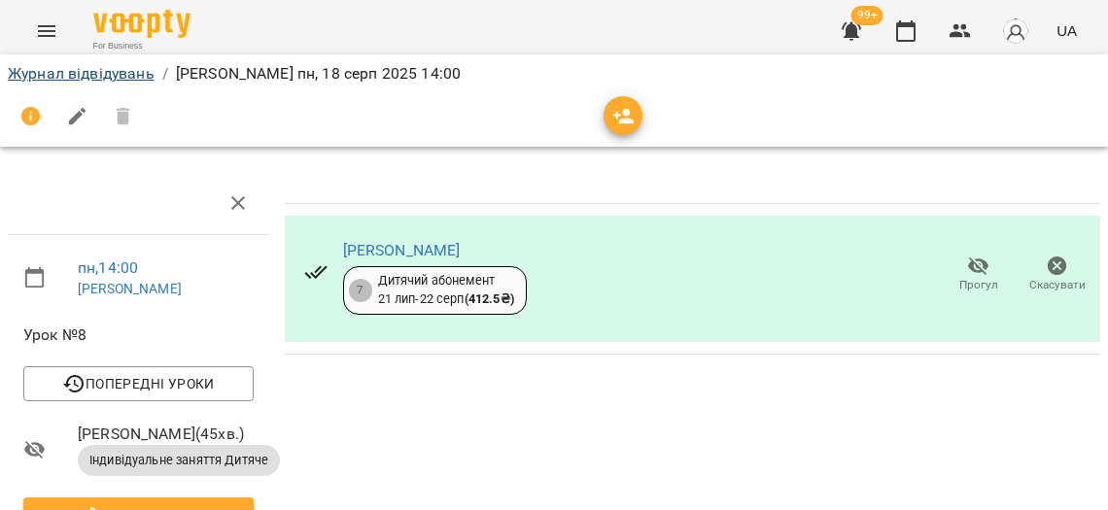
click at [113, 72] on link "Журнал відвідувань" at bounding box center [81, 73] width 147 height 18
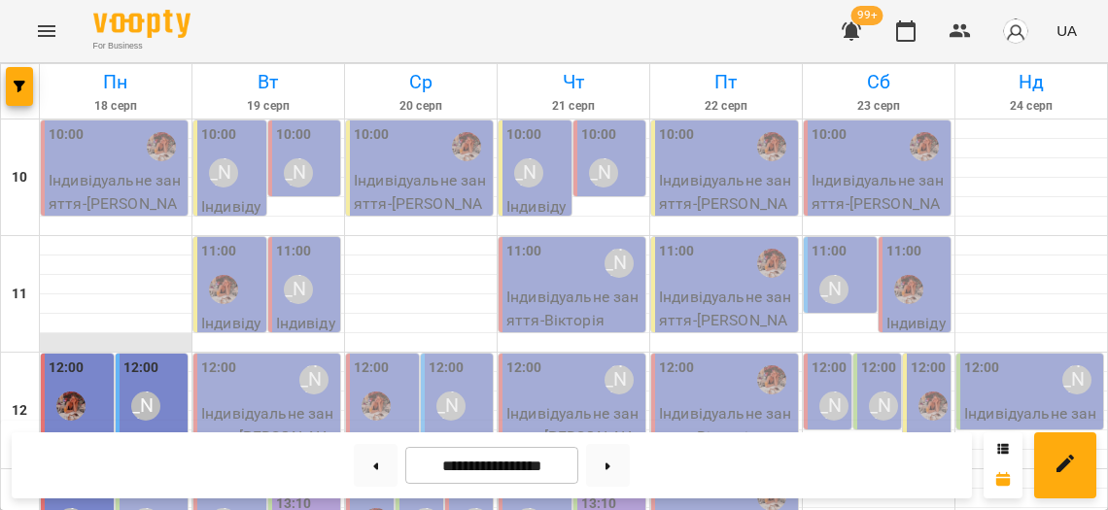
scroll to position [465, 0]
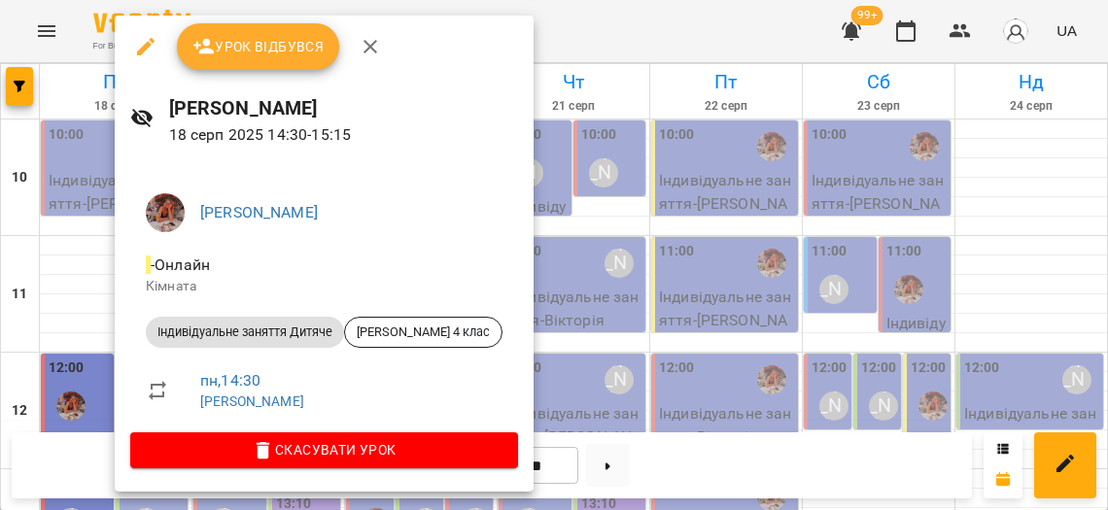
click at [253, 48] on span "Урок відбувся" at bounding box center [258, 46] width 132 height 23
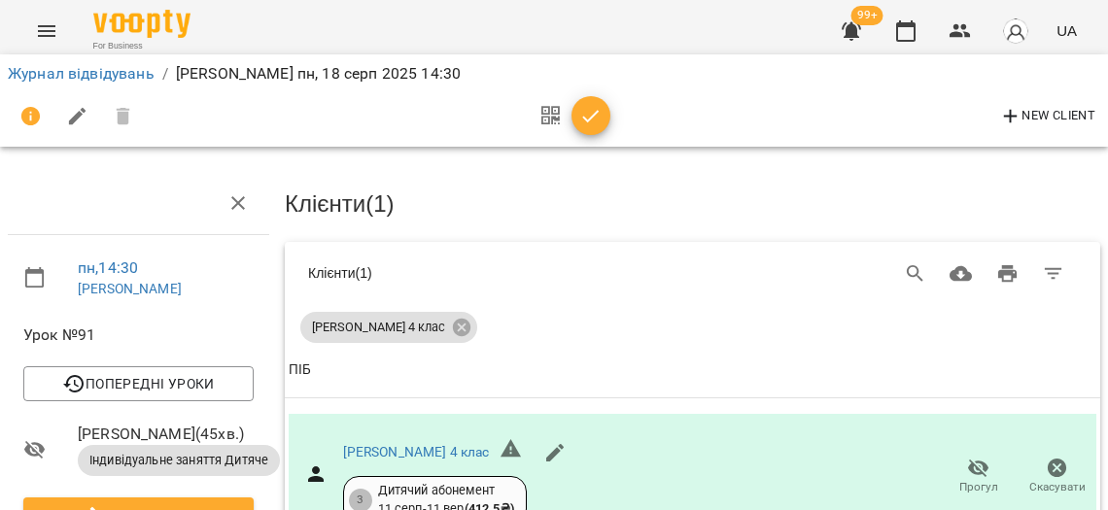
click at [606, 105] on div "New Client" at bounding box center [554, 116] width 1092 height 47
click at [589, 114] on icon "button" at bounding box center [591, 116] width 17 height 13
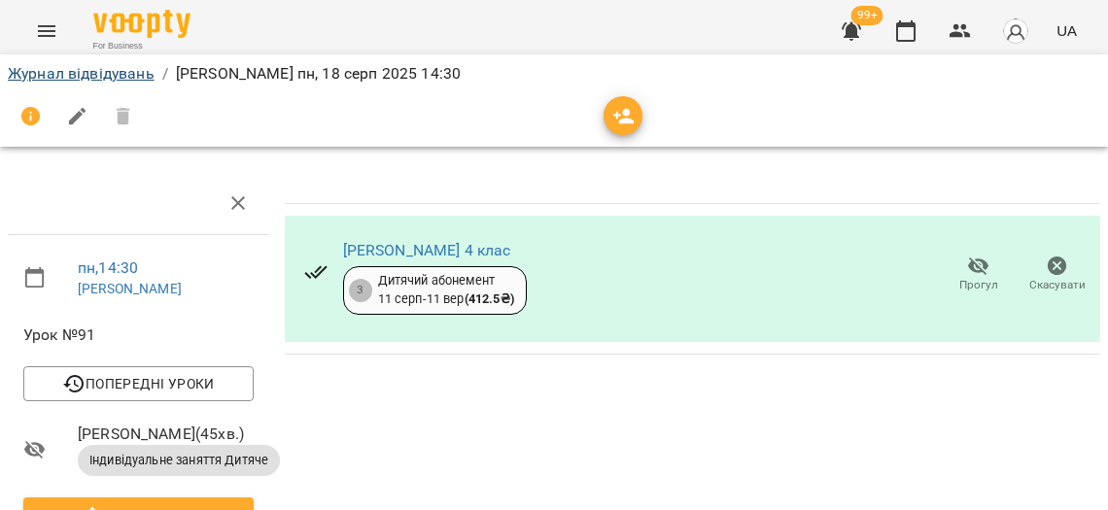
click at [139, 80] on link "Журнал відвідувань" at bounding box center [81, 73] width 147 height 18
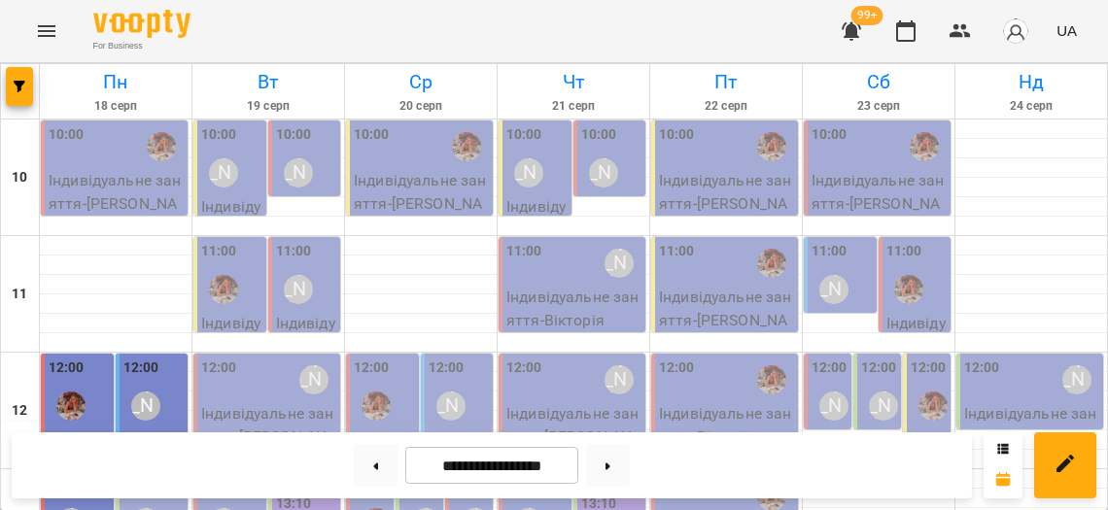
scroll to position [568, 0]
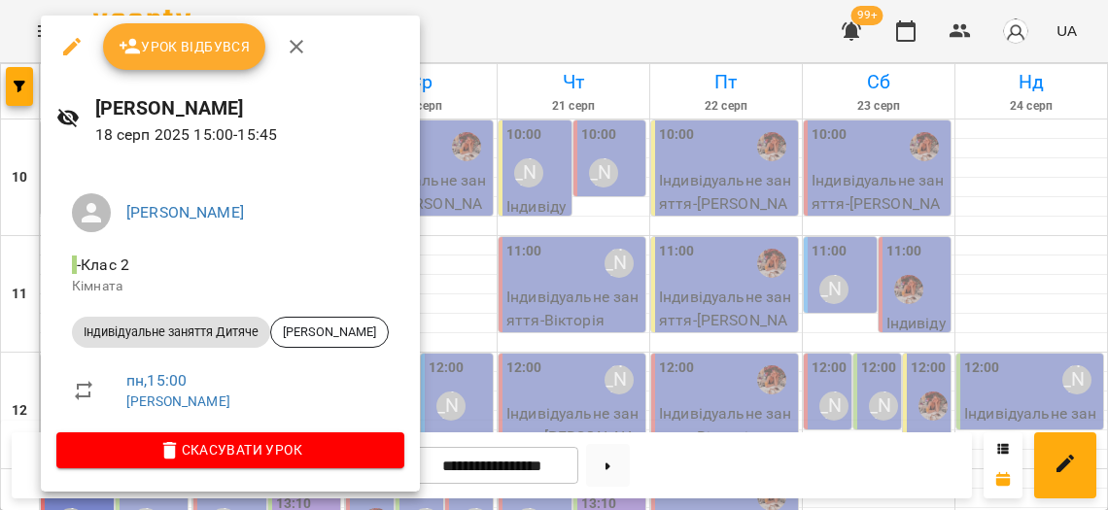
click at [485, 166] on div at bounding box center [554, 255] width 1108 height 510
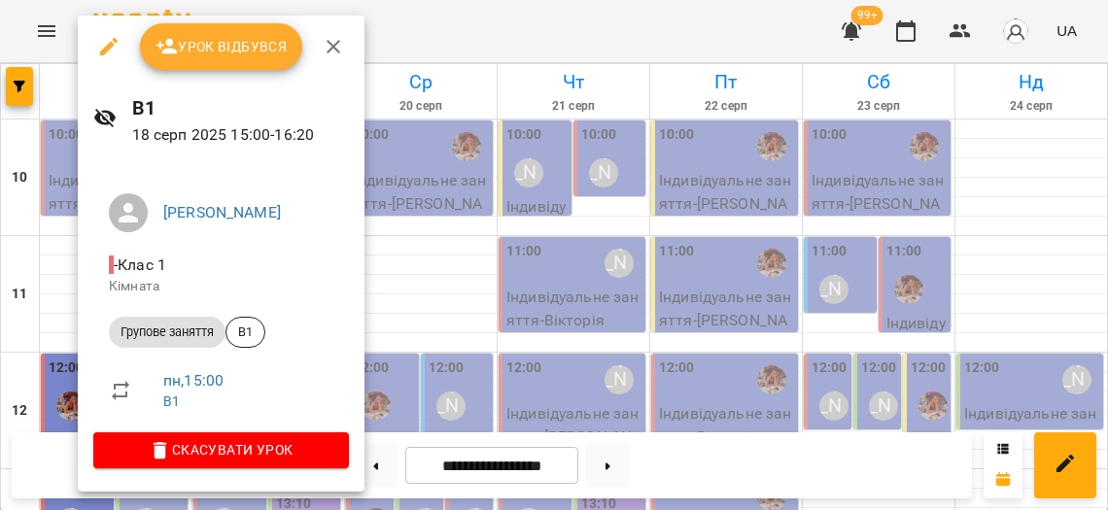
click at [197, 62] on button "Урок відбувся" at bounding box center [221, 46] width 163 height 47
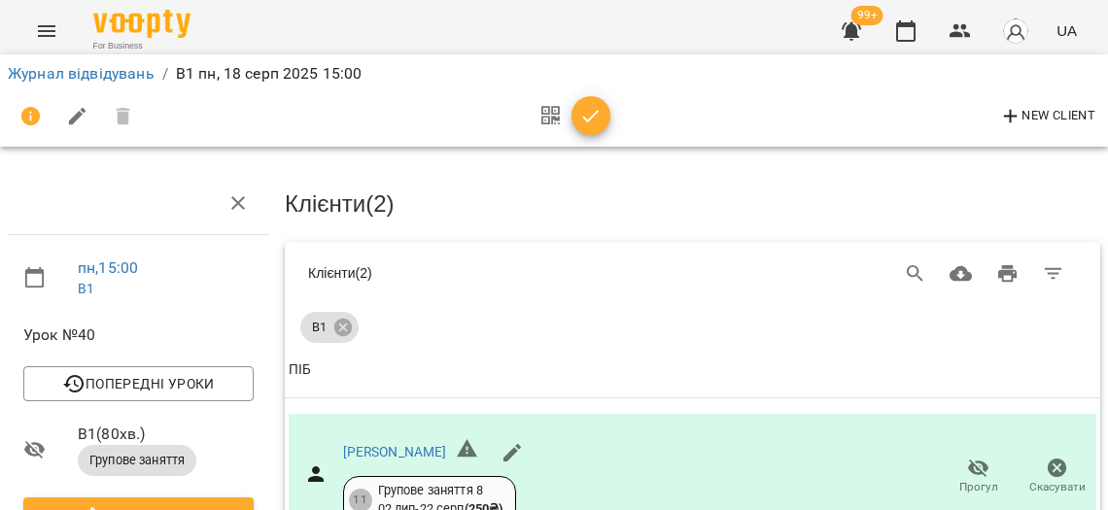
click at [595, 117] on icon "button" at bounding box center [590, 116] width 23 height 23
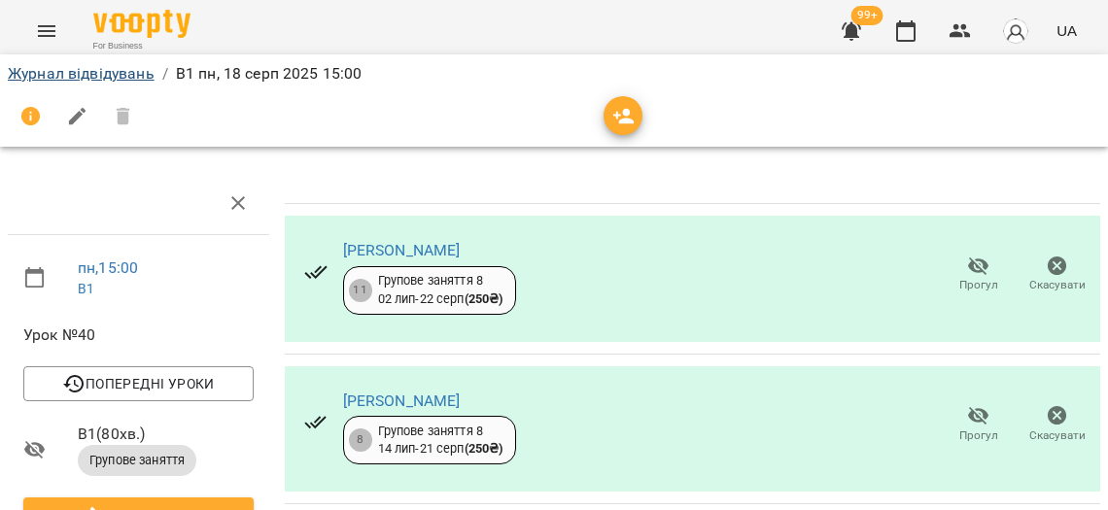
click at [125, 73] on link "Журнал відвідувань" at bounding box center [81, 73] width 147 height 18
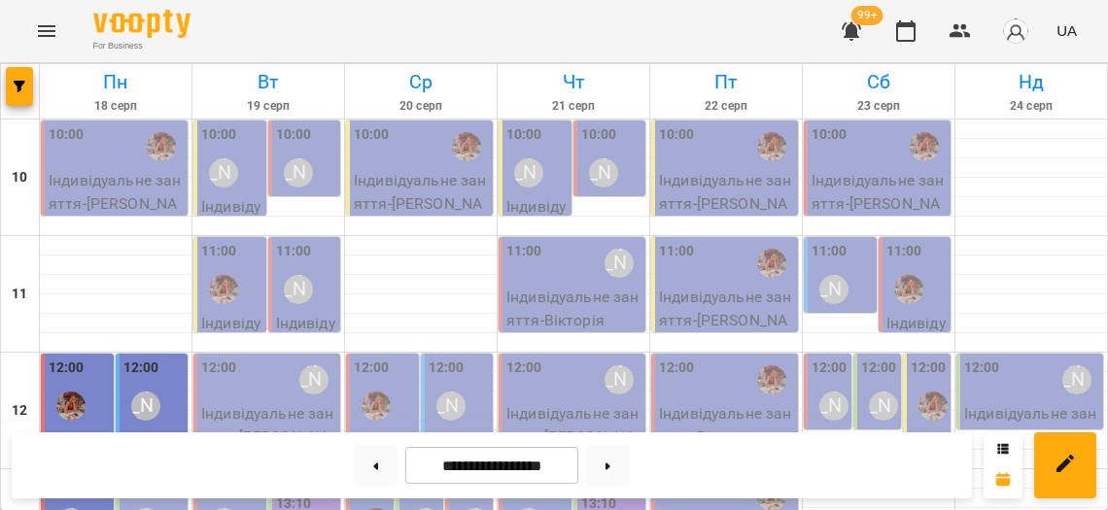
scroll to position [538, 0]
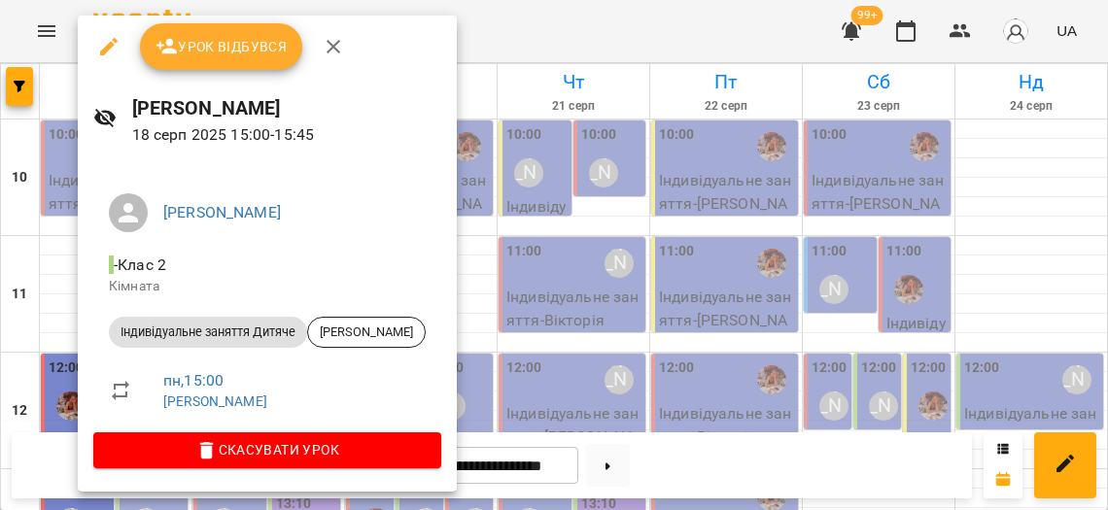
click at [67, 240] on div at bounding box center [554, 255] width 1108 height 510
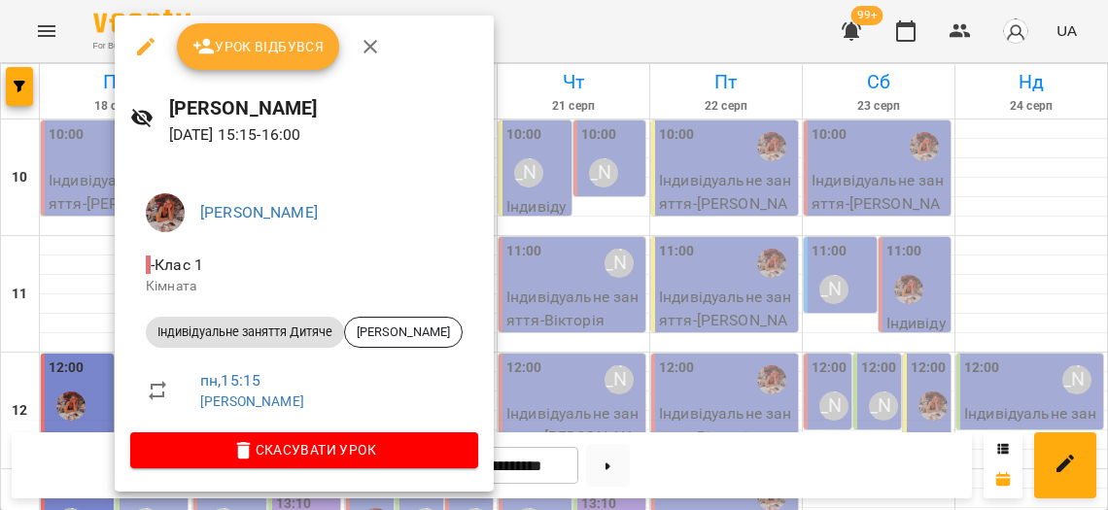
click at [259, 54] on span "Урок відбувся" at bounding box center [258, 46] width 132 height 23
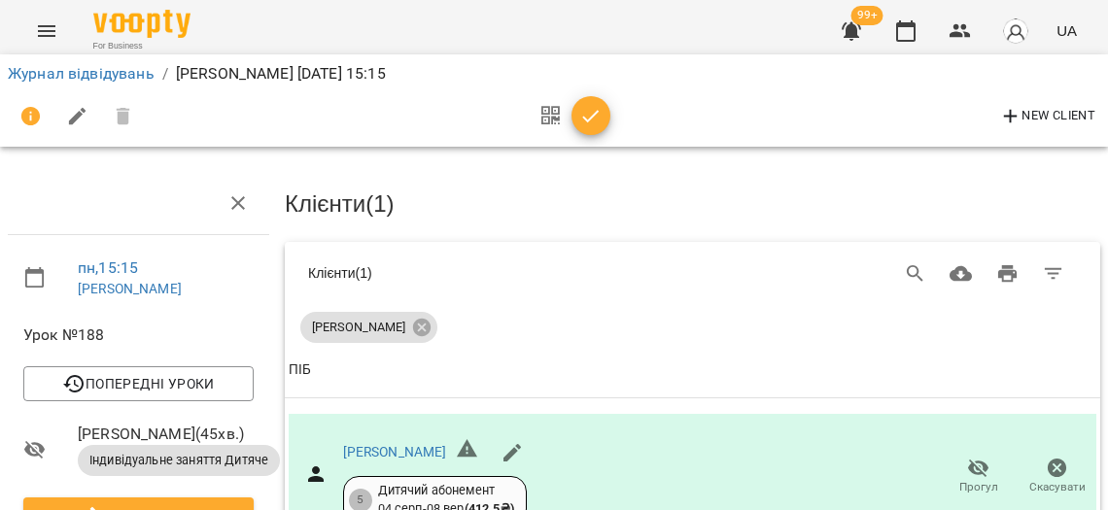
click at [587, 113] on icon "button" at bounding box center [590, 116] width 23 height 23
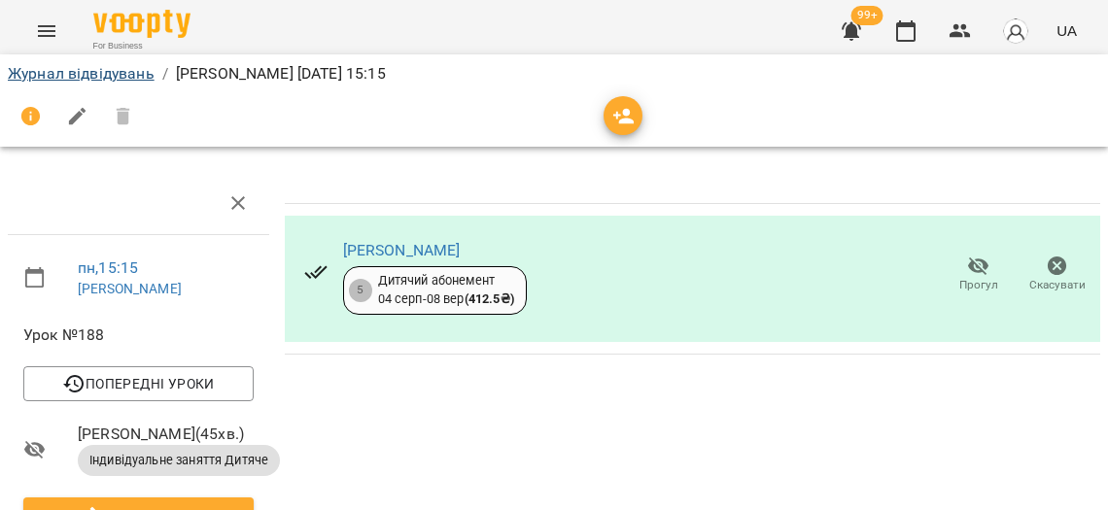
click at [125, 72] on link "Журнал відвідувань" at bounding box center [81, 73] width 147 height 18
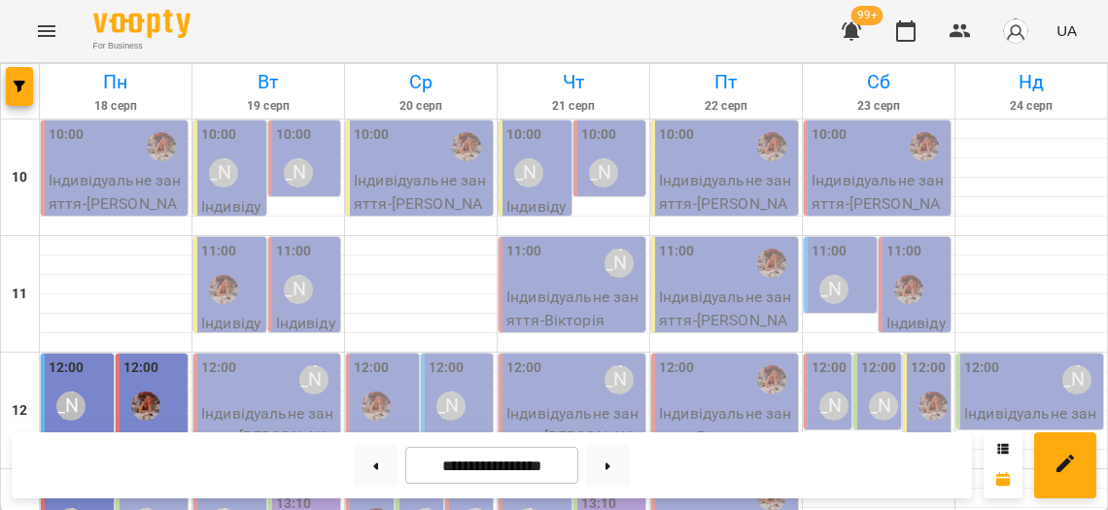
scroll to position [551, 0]
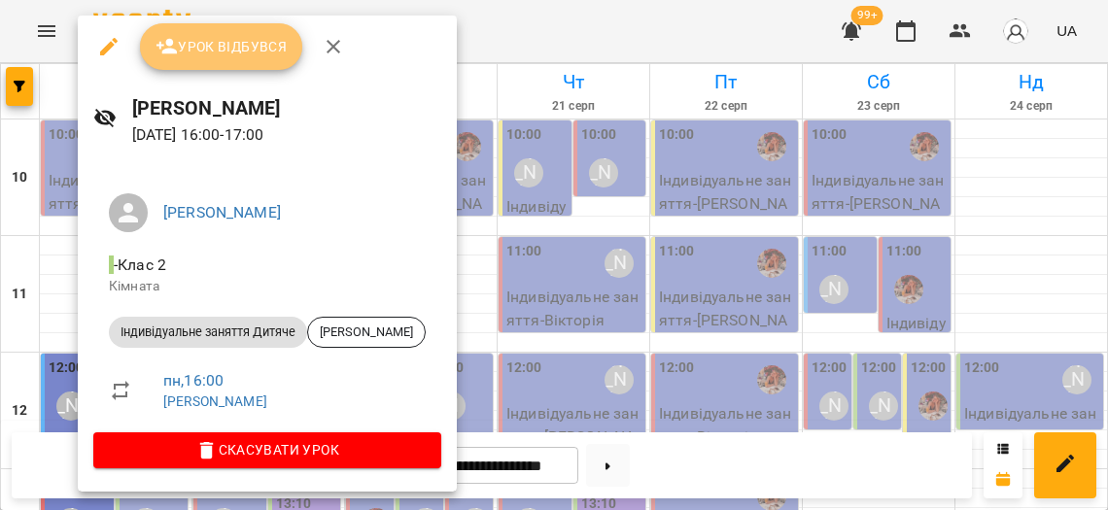
click at [207, 57] on span "Урок відбувся" at bounding box center [221, 46] width 132 height 23
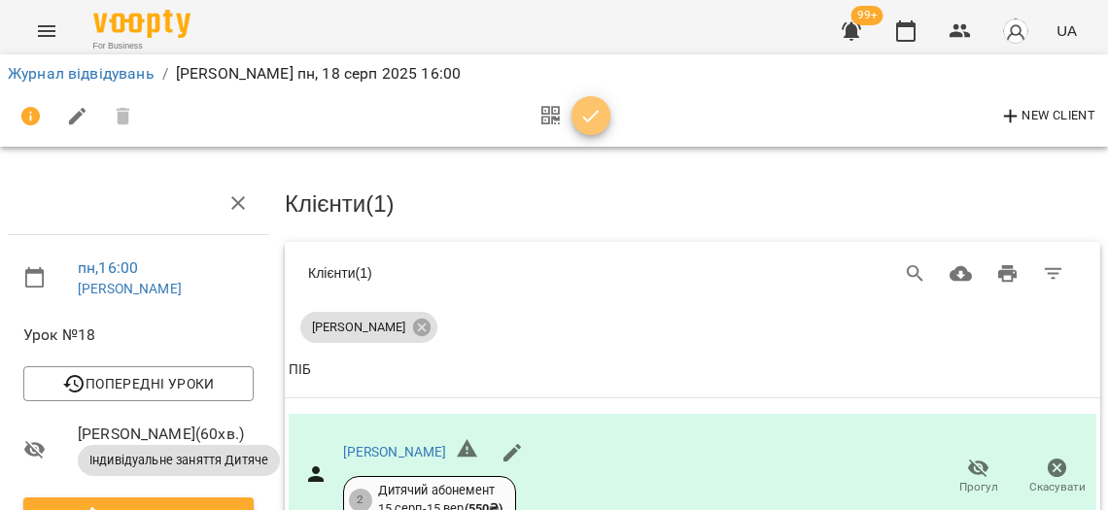
click at [594, 124] on button "button" at bounding box center [590, 115] width 39 height 39
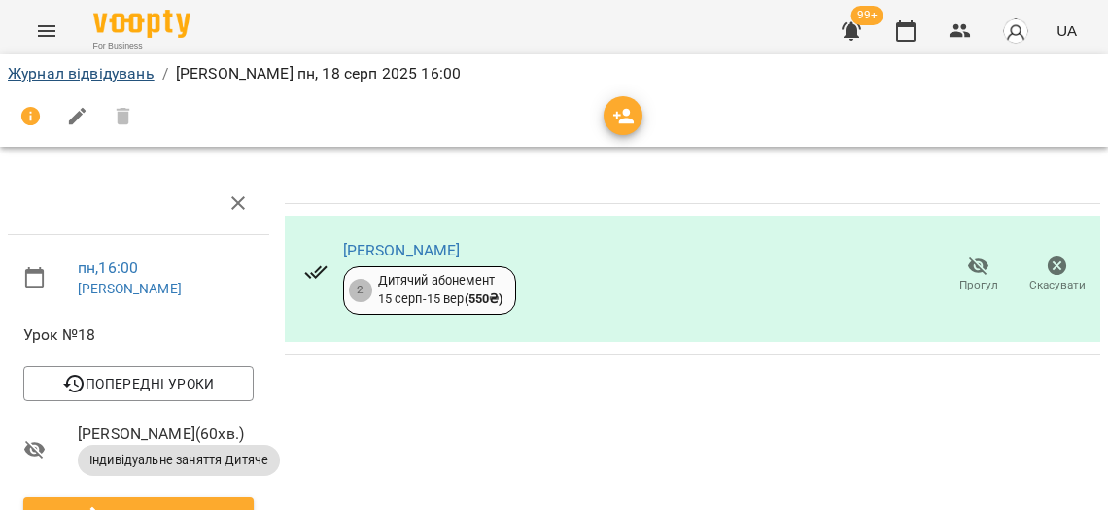
click at [124, 77] on link "Журнал відвідувань" at bounding box center [81, 73] width 147 height 18
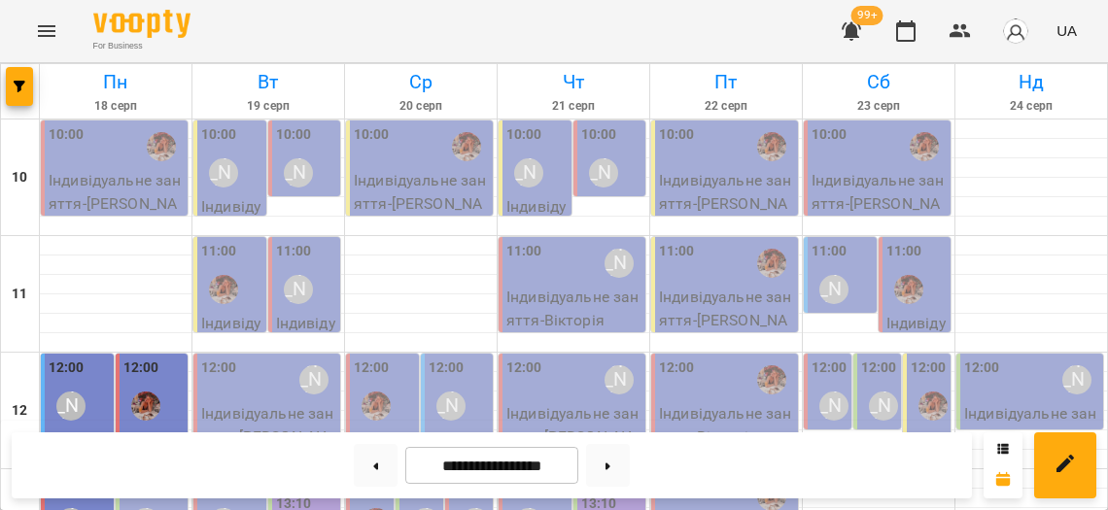
scroll to position [690, 0]
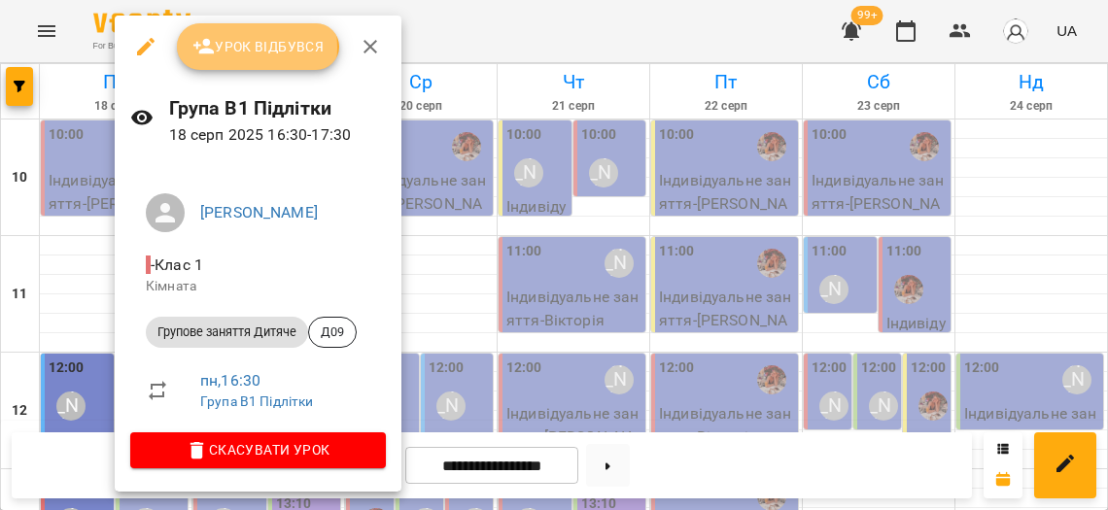
click at [216, 48] on span "Урок відбувся" at bounding box center [258, 46] width 132 height 23
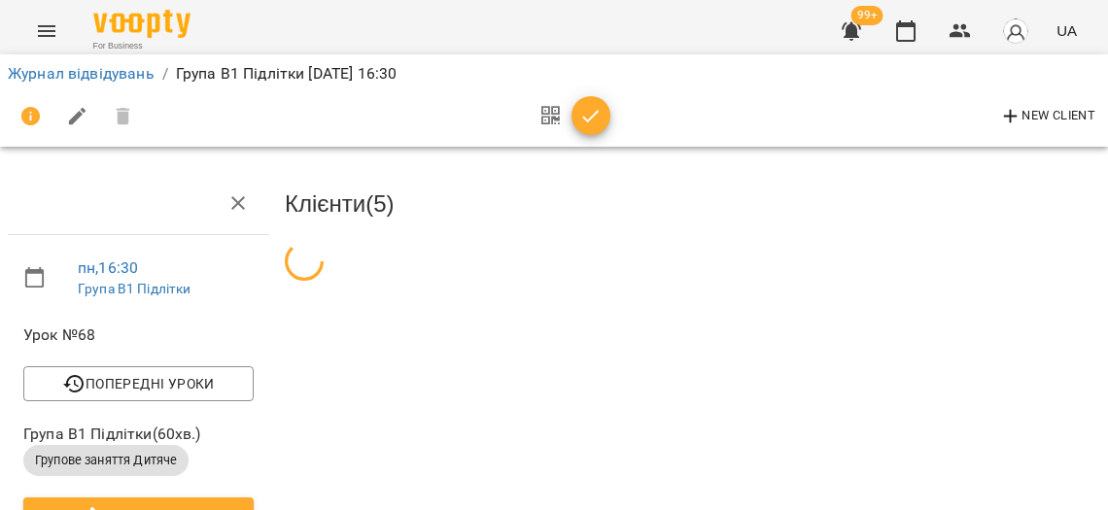
click at [587, 115] on icon "button" at bounding box center [591, 116] width 17 height 13
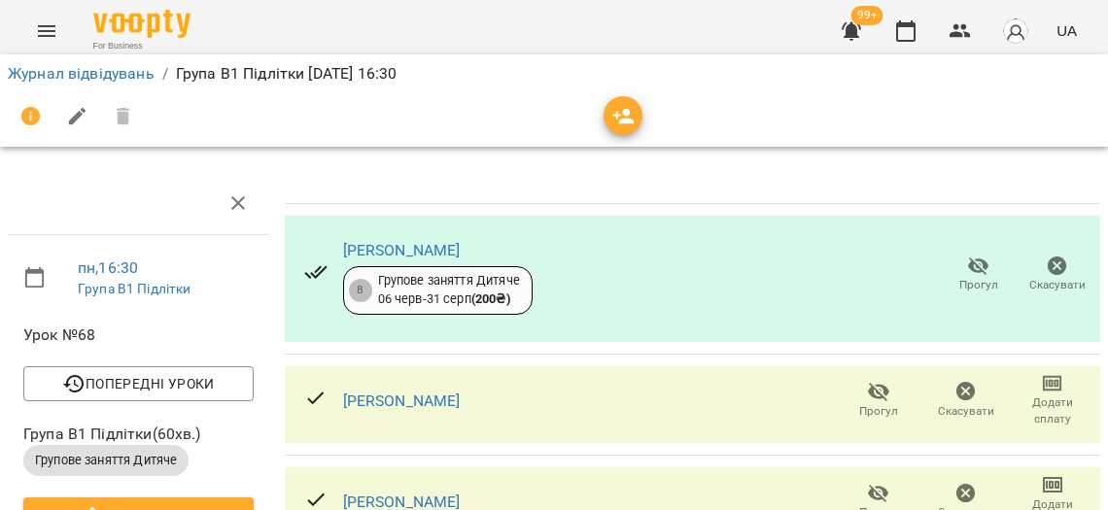
click at [967, 266] on span "Прогул" at bounding box center [977, 274] width 55 height 39
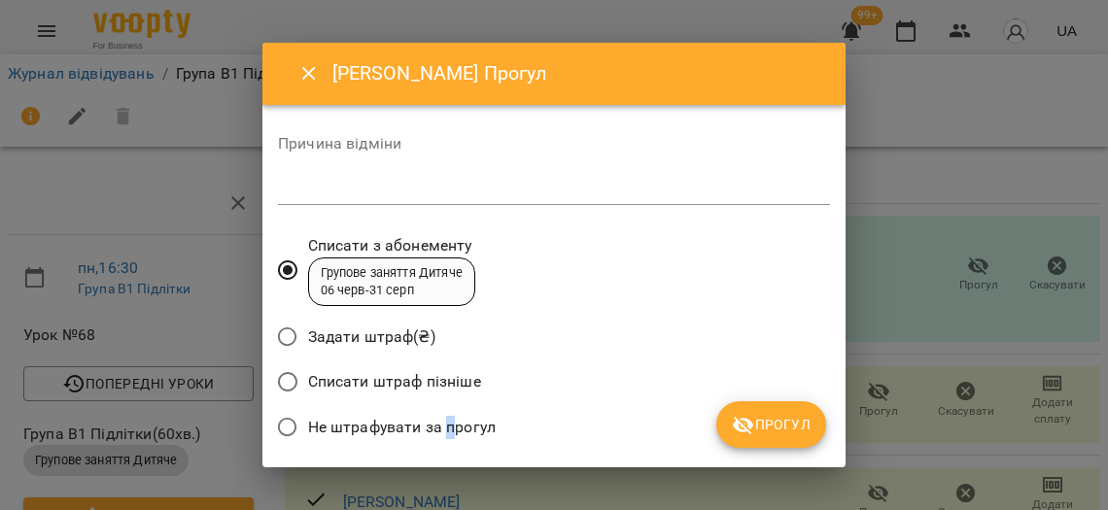
click at [444, 418] on span "Не штрафувати за прогул" at bounding box center [402, 427] width 188 height 23
click at [809, 420] on span "Прогул" at bounding box center [771, 424] width 79 height 23
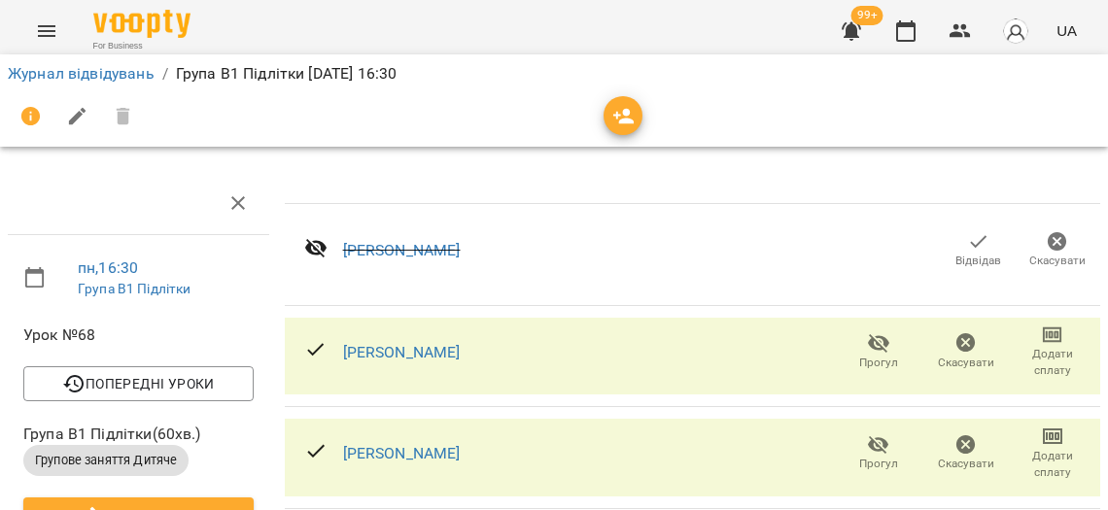
click at [874, 355] on span "Прогул" at bounding box center [878, 363] width 39 height 17
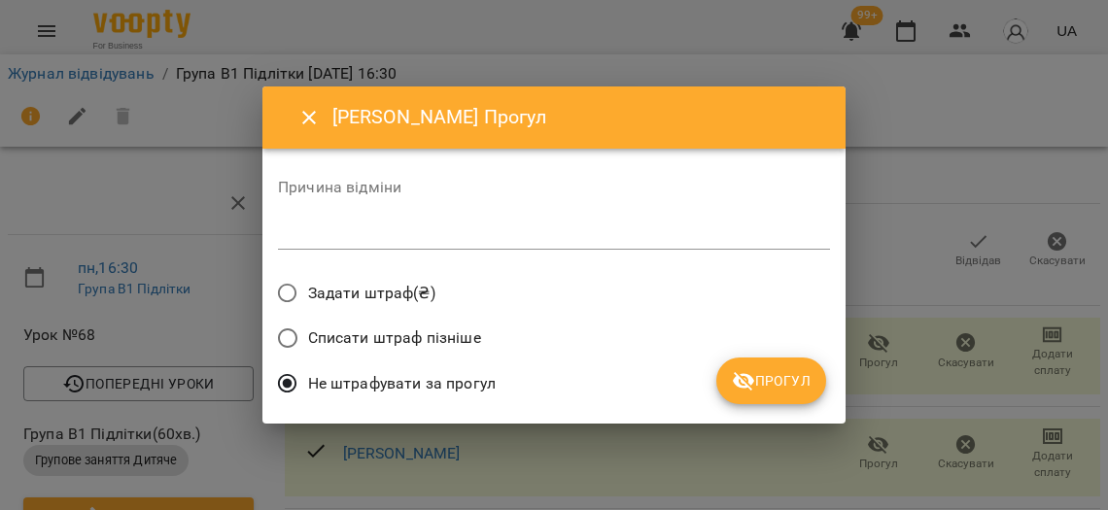
click at [755, 393] on button "Прогул" at bounding box center [771, 381] width 110 height 47
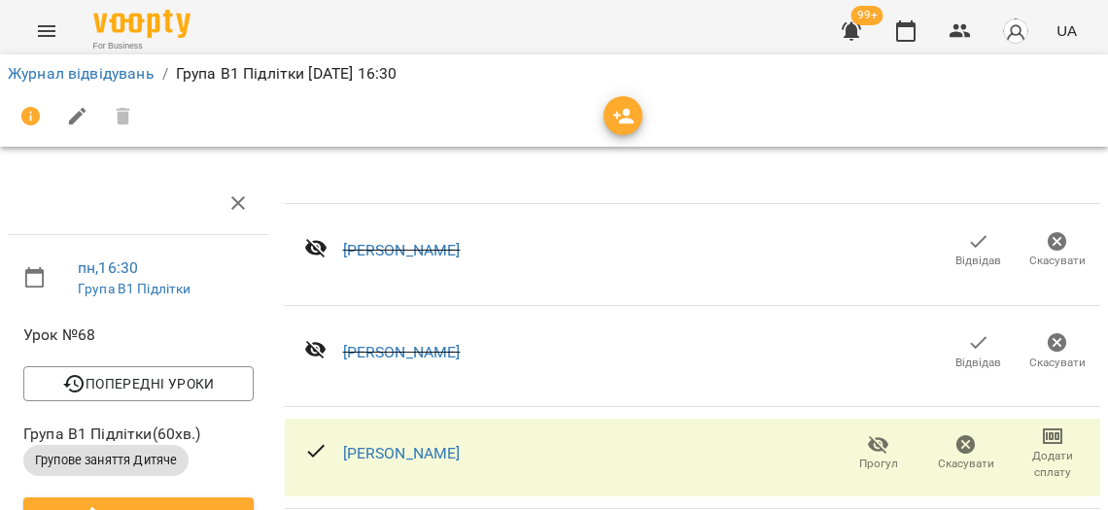
click at [886, 439] on icon "button" at bounding box center [878, 444] width 23 height 23
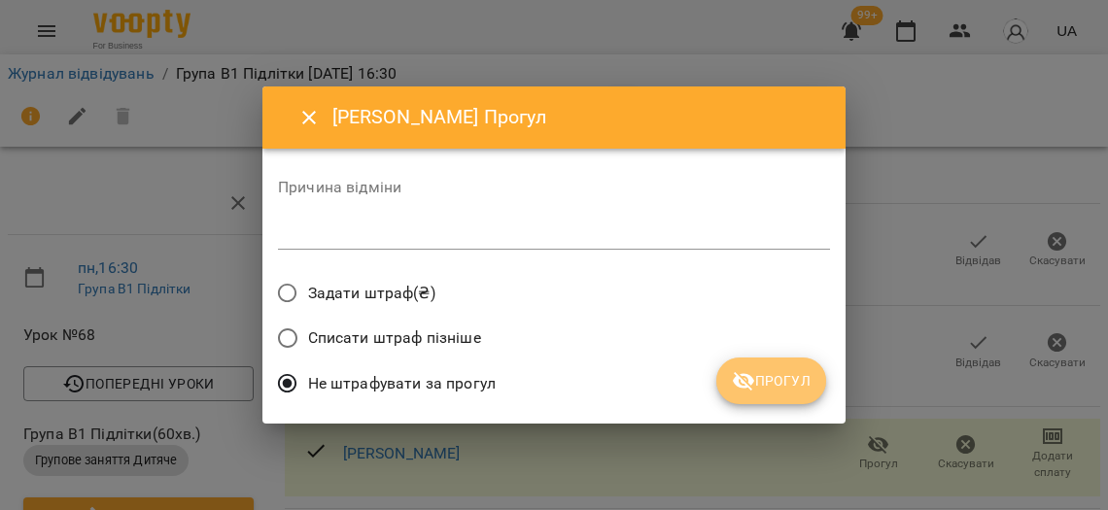
click at [772, 369] on span "Прогул" at bounding box center [771, 380] width 79 height 23
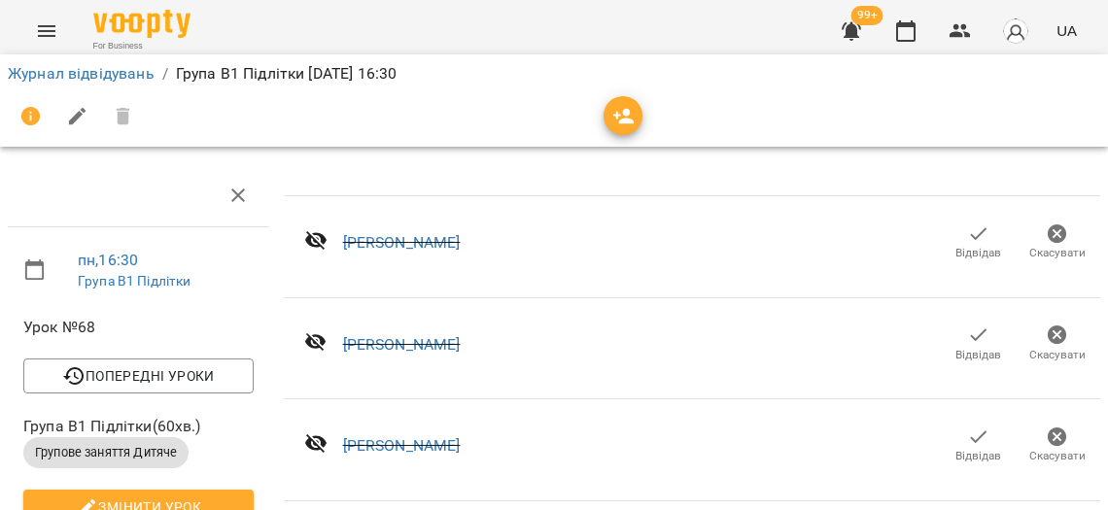
scroll to position [362, 0]
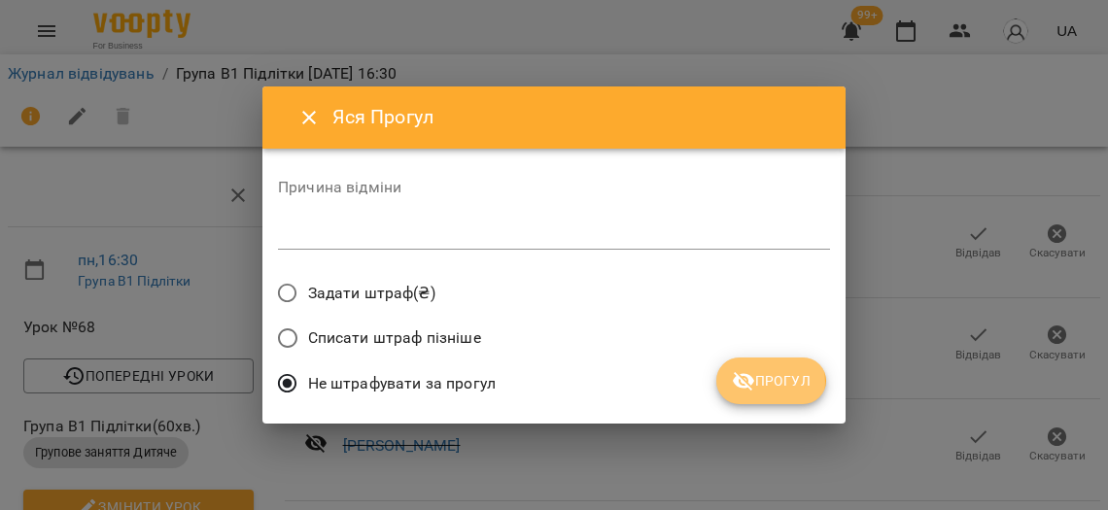
click at [740, 375] on icon "submit" at bounding box center [743, 381] width 21 height 18
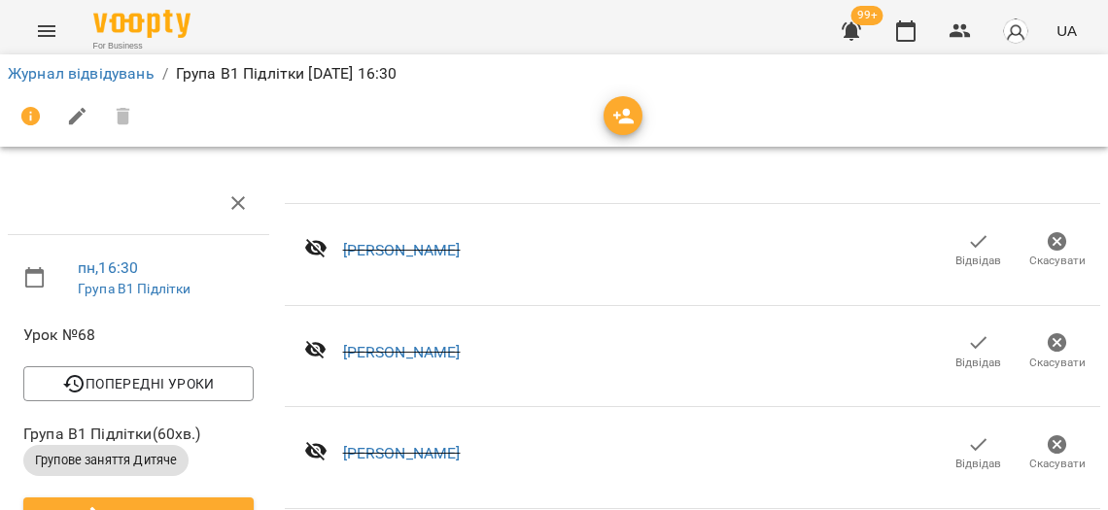
scroll to position [0, 0]
click at [103, 73] on link "Журнал відвідувань" at bounding box center [81, 73] width 147 height 18
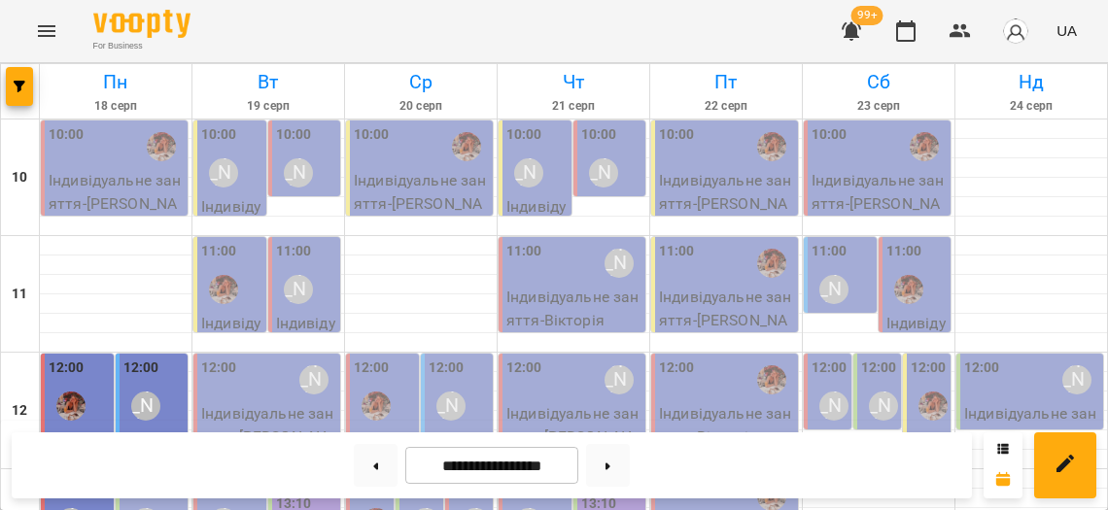
scroll to position [707, 0]
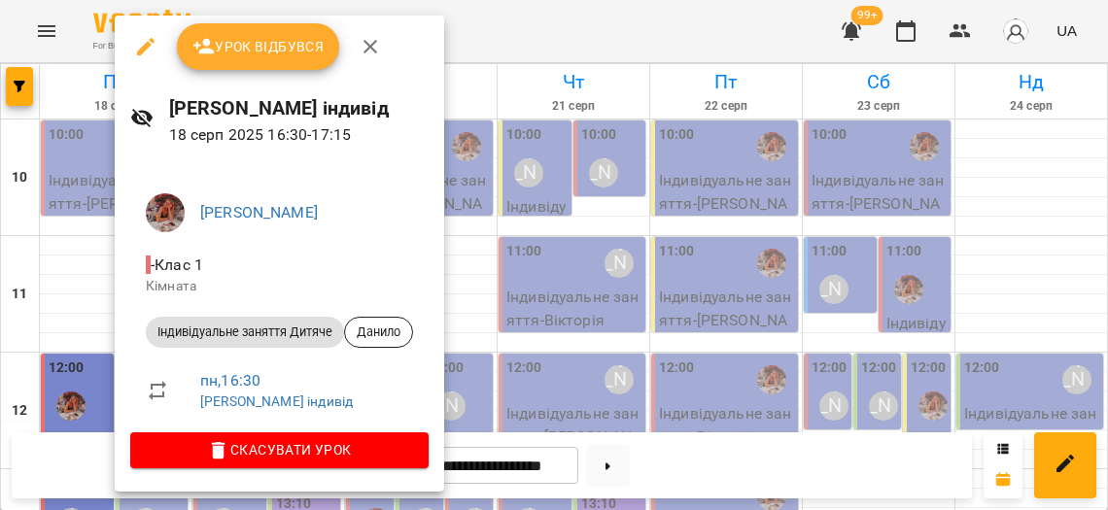
click at [86, 253] on div at bounding box center [554, 255] width 1108 height 510
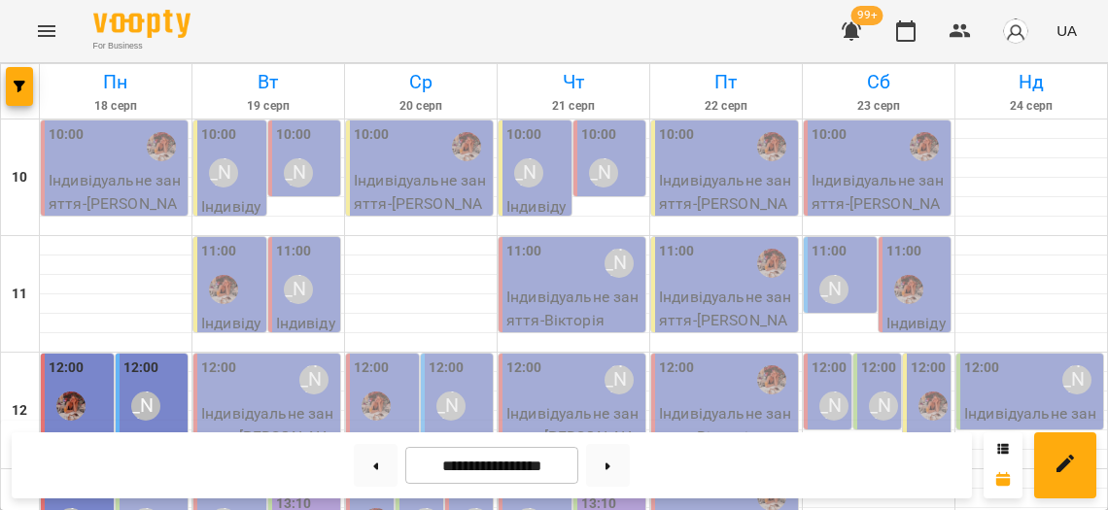
scroll to position [672, 0]
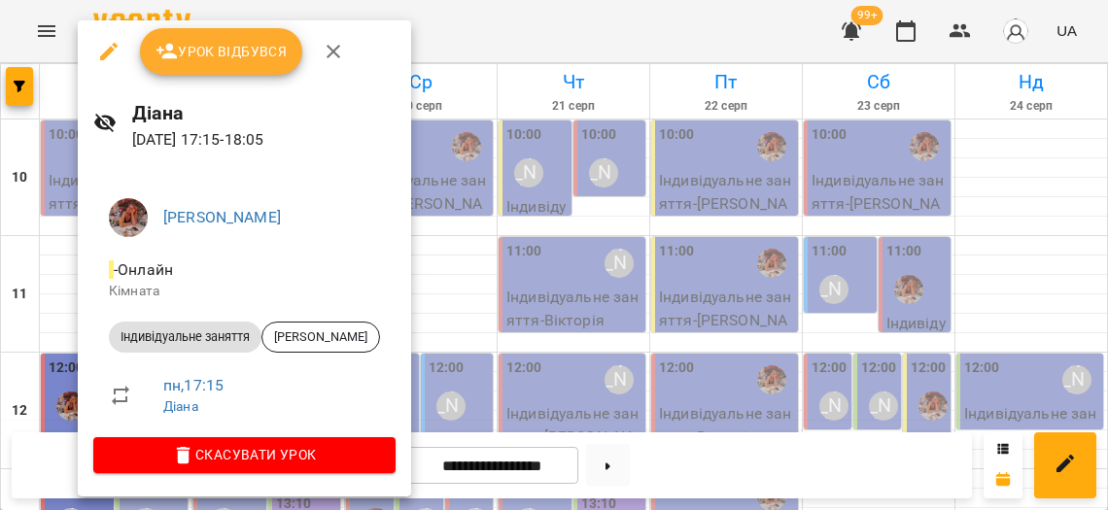
click at [73, 293] on div at bounding box center [554, 255] width 1108 height 510
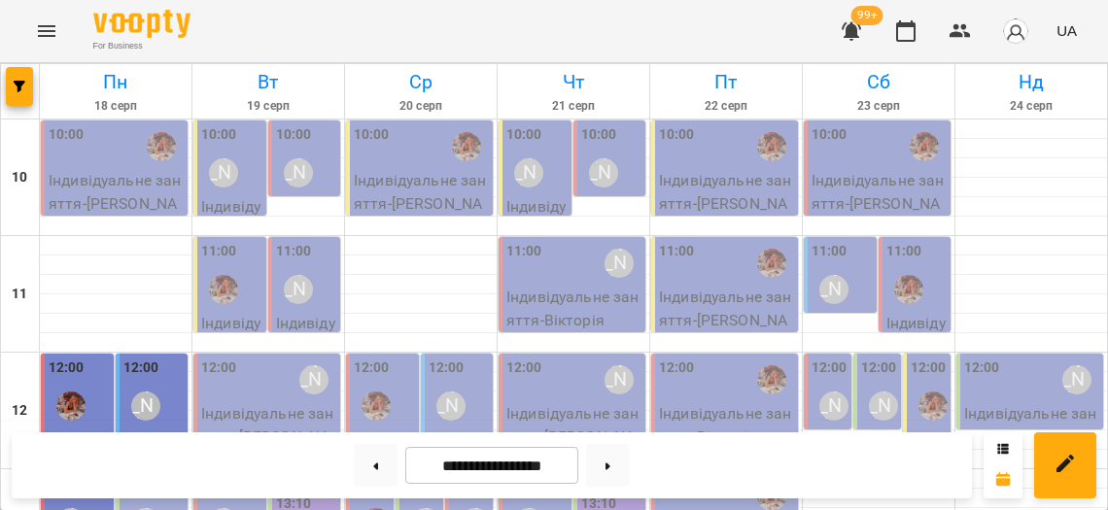
scroll to position [818, 0]
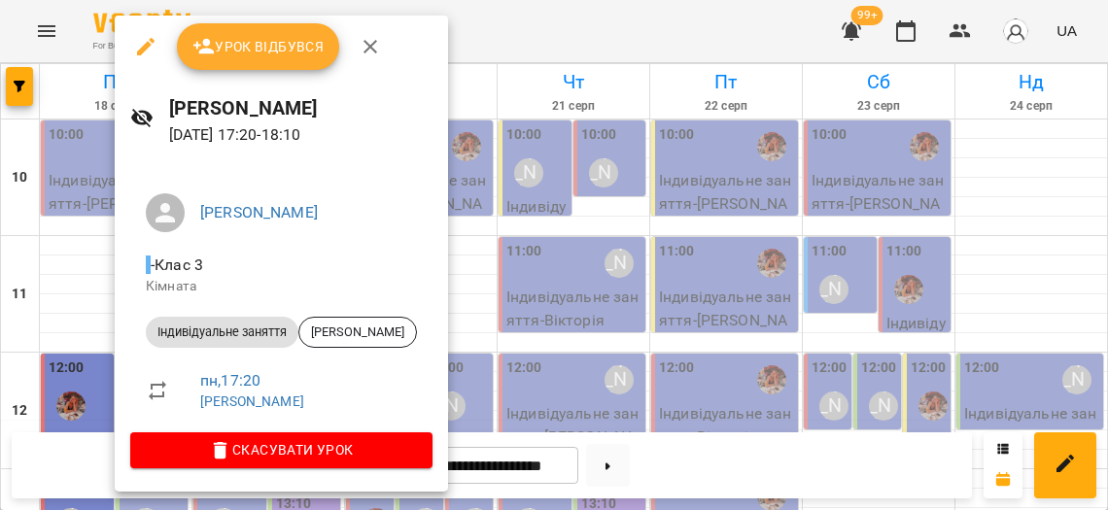
click at [54, 191] on div at bounding box center [554, 255] width 1108 height 510
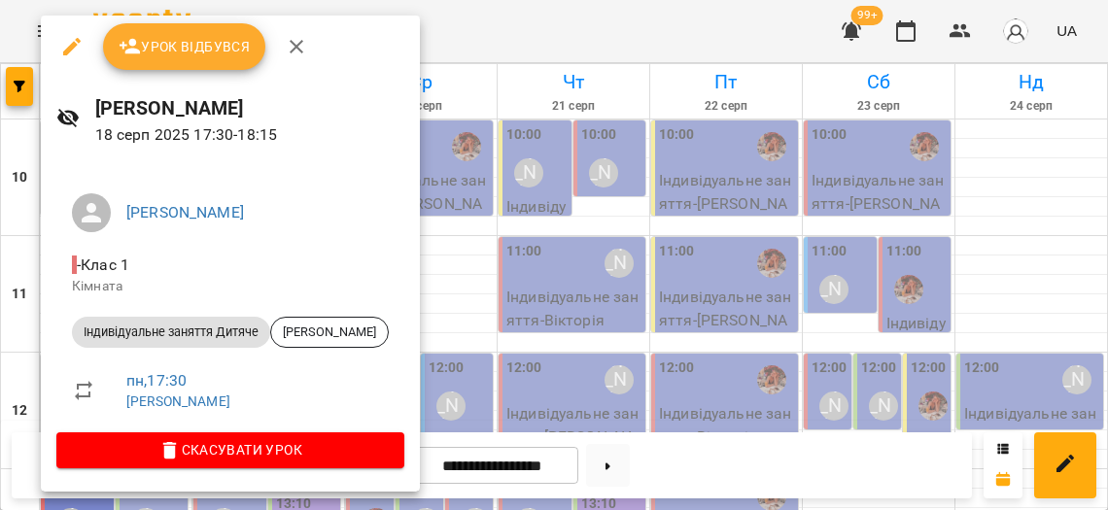
click at [460, 170] on div at bounding box center [554, 255] width 1108 height 510
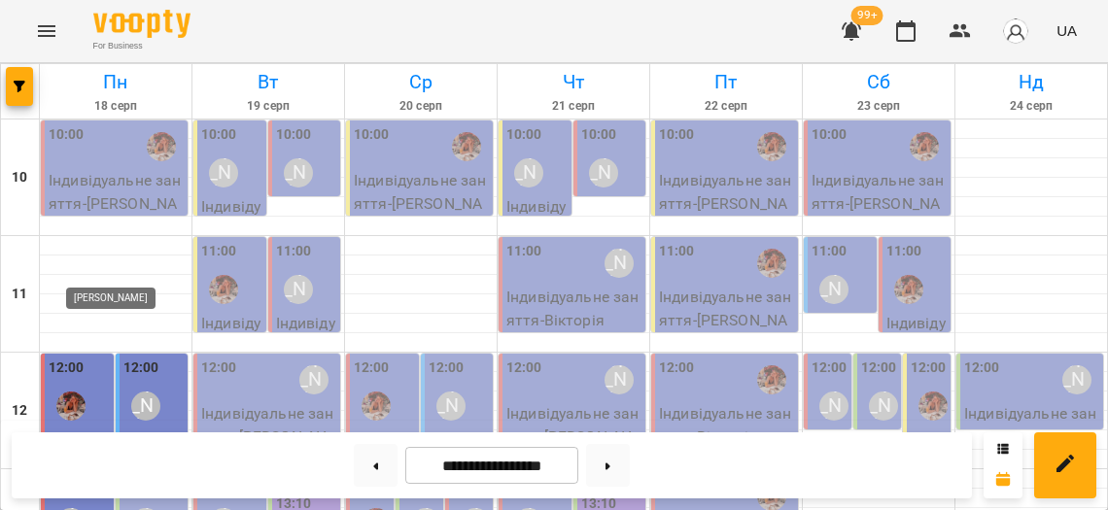
scroll to position [875, 0]
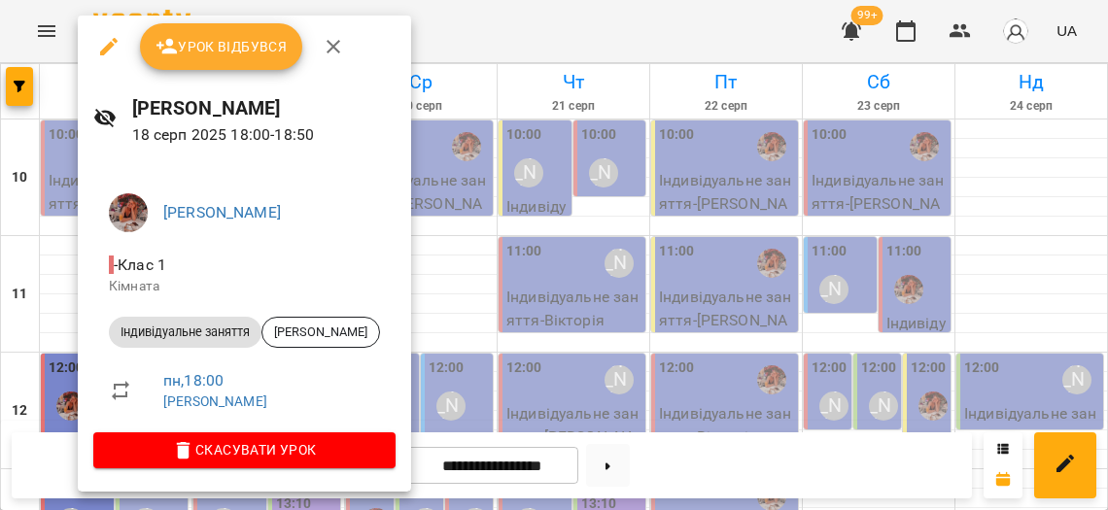
click at [47, 235] on div at bounding box center [554, 255] width 1108 height 510
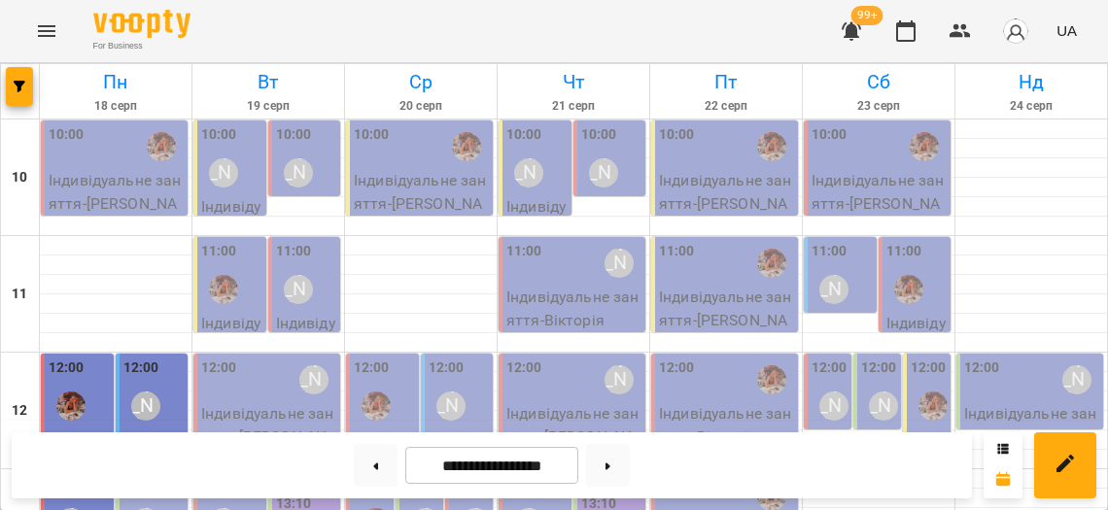
scroll to position [926, 0]
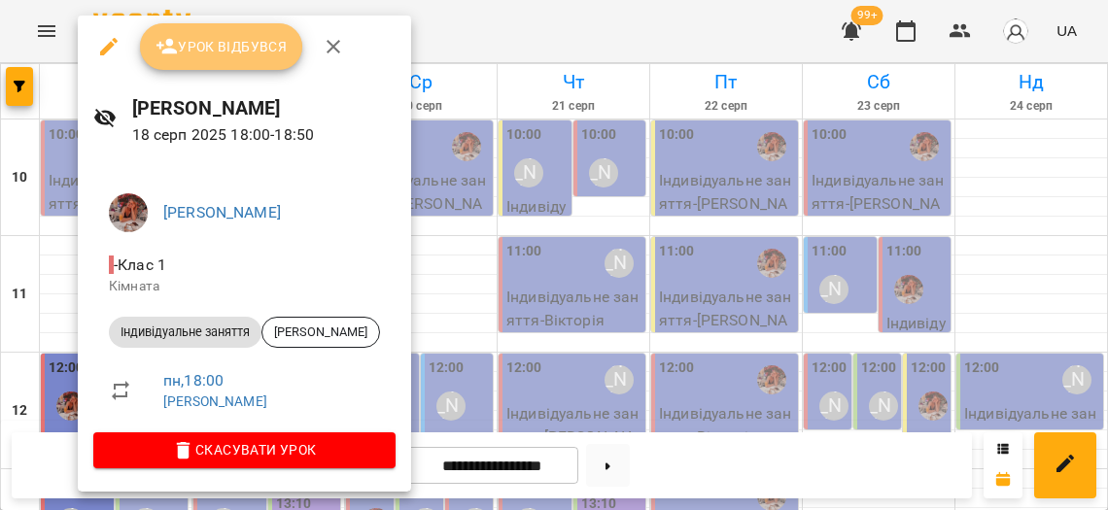
click at [212, 49] on span "Урок відбувся" at bounding box center [221, 46] width 132 height 23
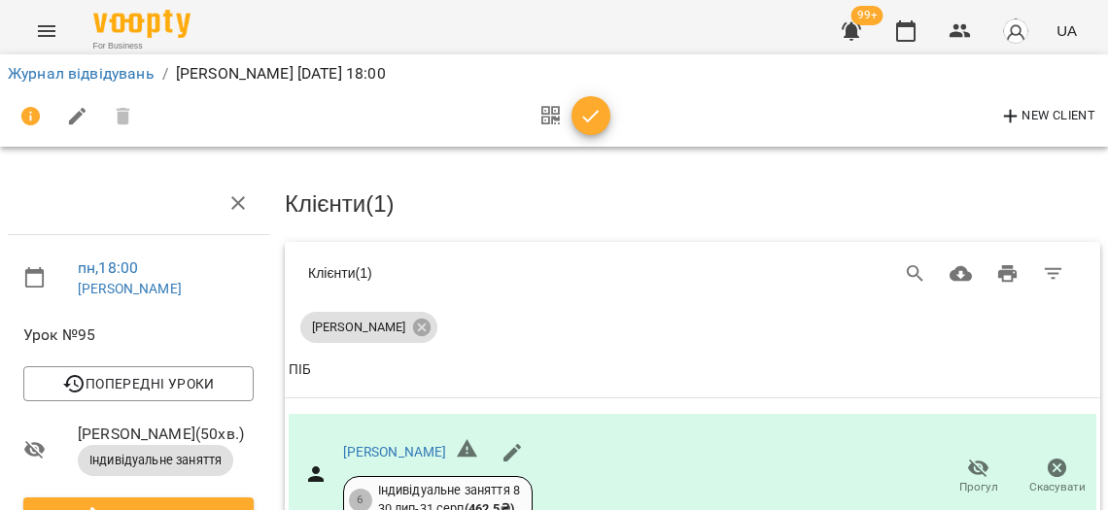
click at [587, 109] on icon "button" at bounding box center [590, 116] width 23 height 23
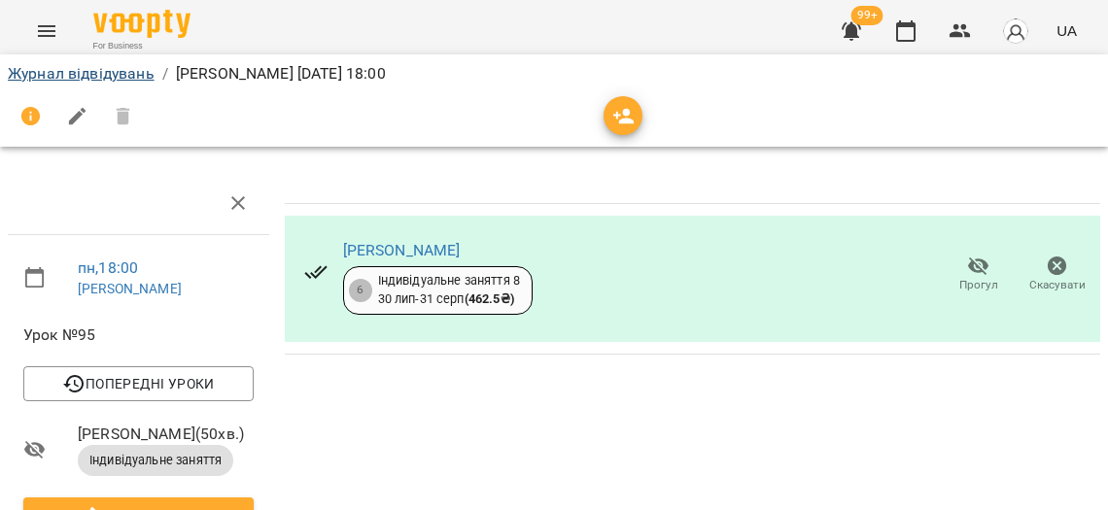
click at [128, 70] on link "Журнал відвідувань" at bounding box center [81, 73] width 147 height 18
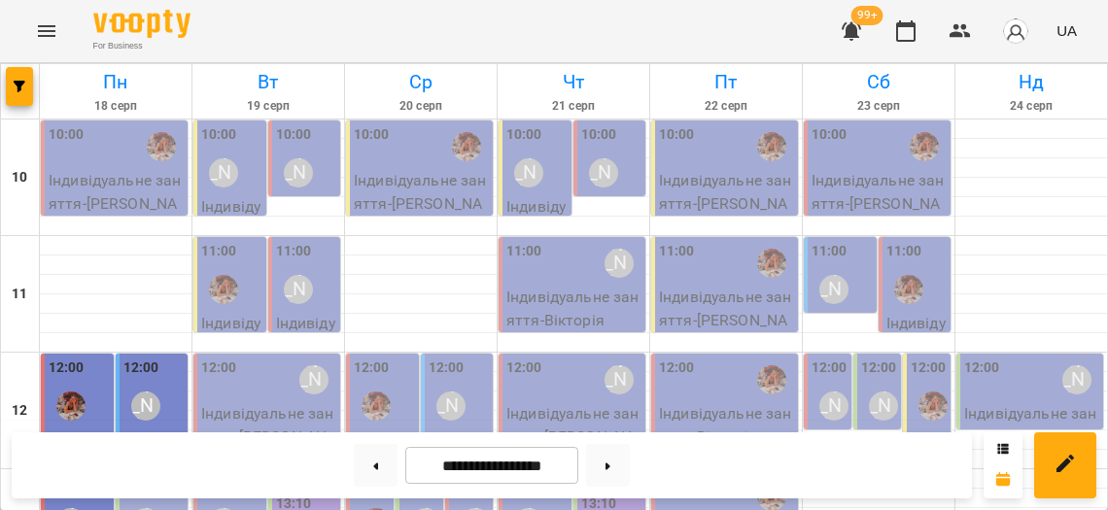
scroll to position [875, 0]
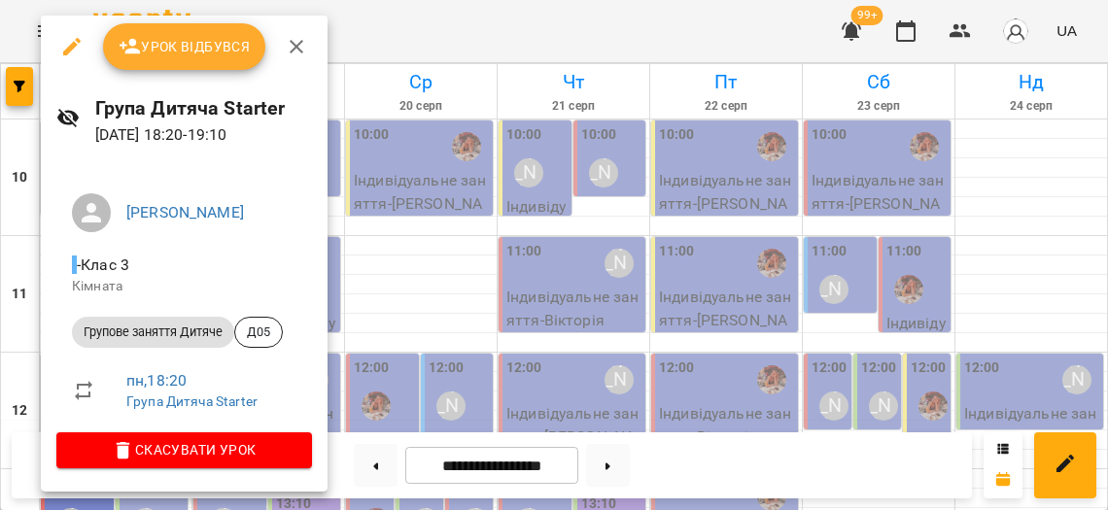
click at [608, 187] on div at bounding box center [554, 255] width 1108 height 510
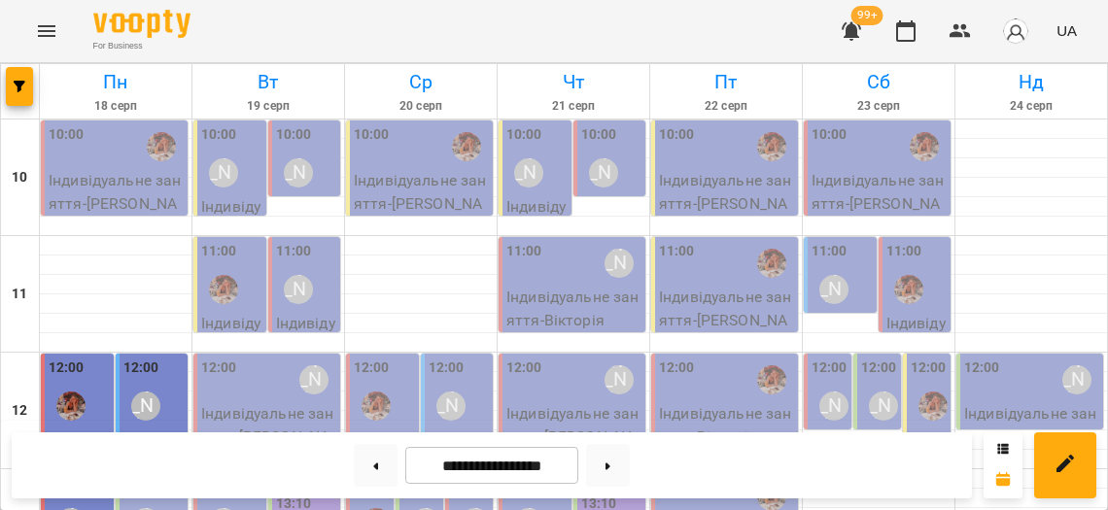
scroll to position [980, 0]
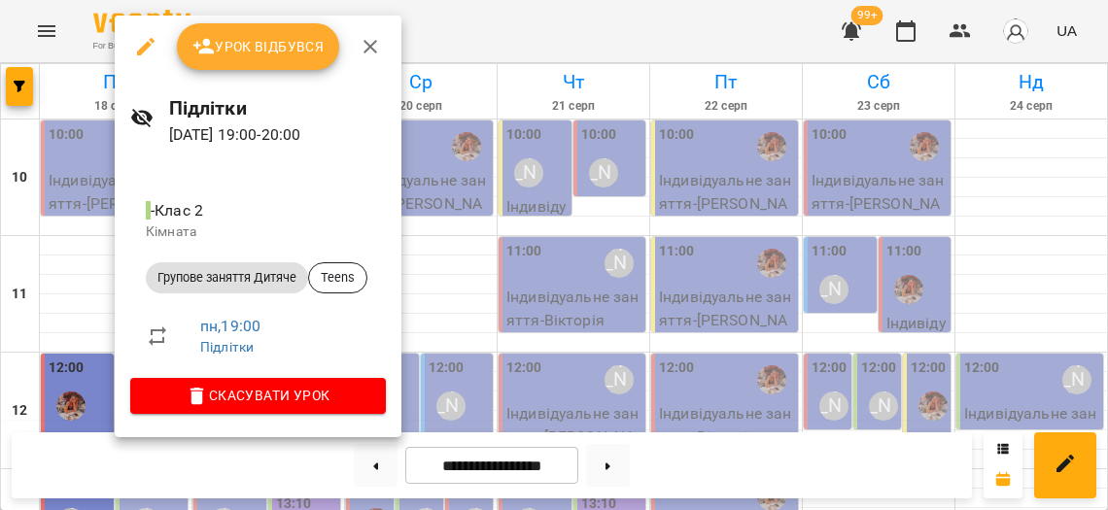
click at [94, 223] on div at bounding box center [554, 255] width 1108 height 510
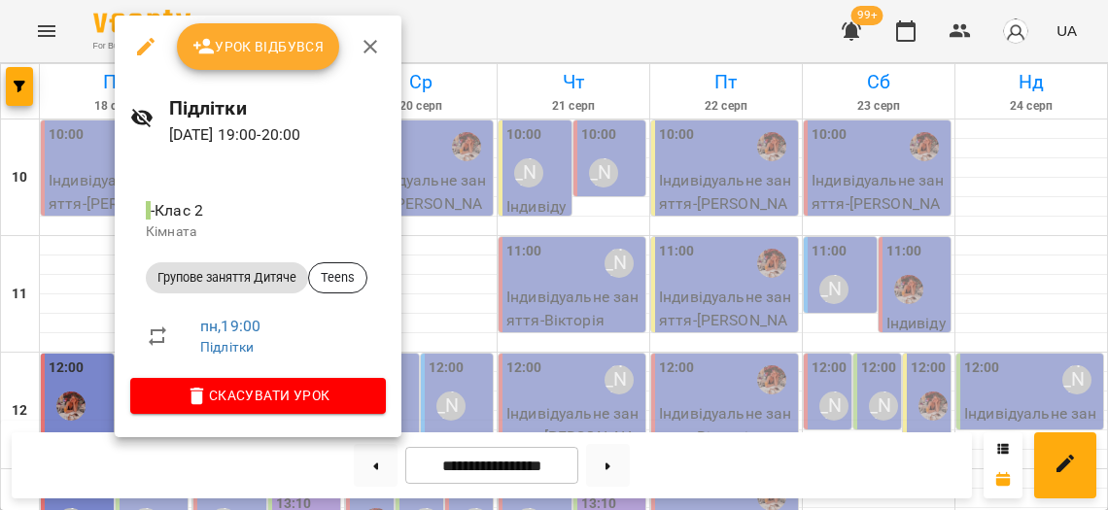
click at [86, 238] on div at bounding box center [554, 255] width 1108 height 510
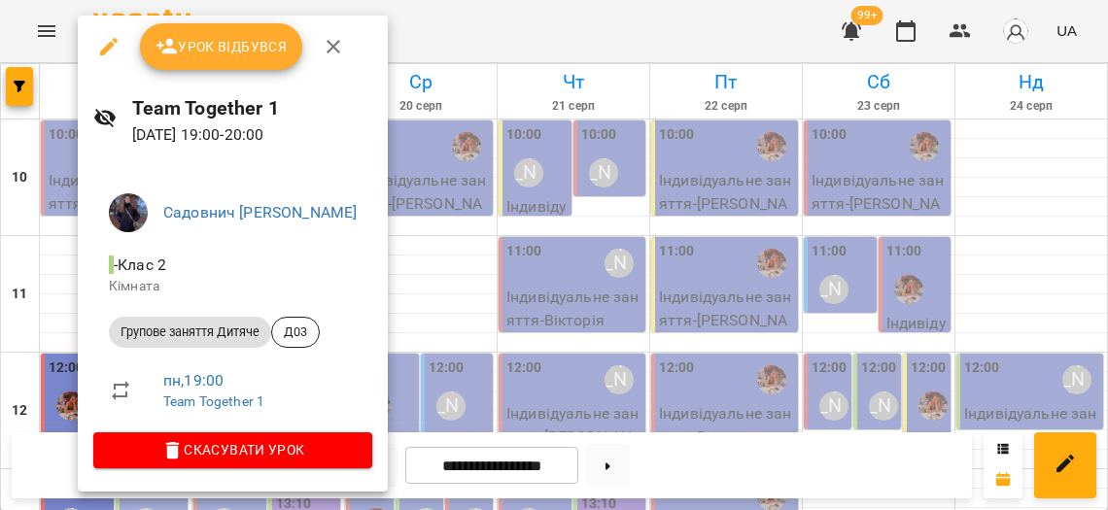
click at [47, 219] on div at bounding box center [554, 255] width 1108 height 510
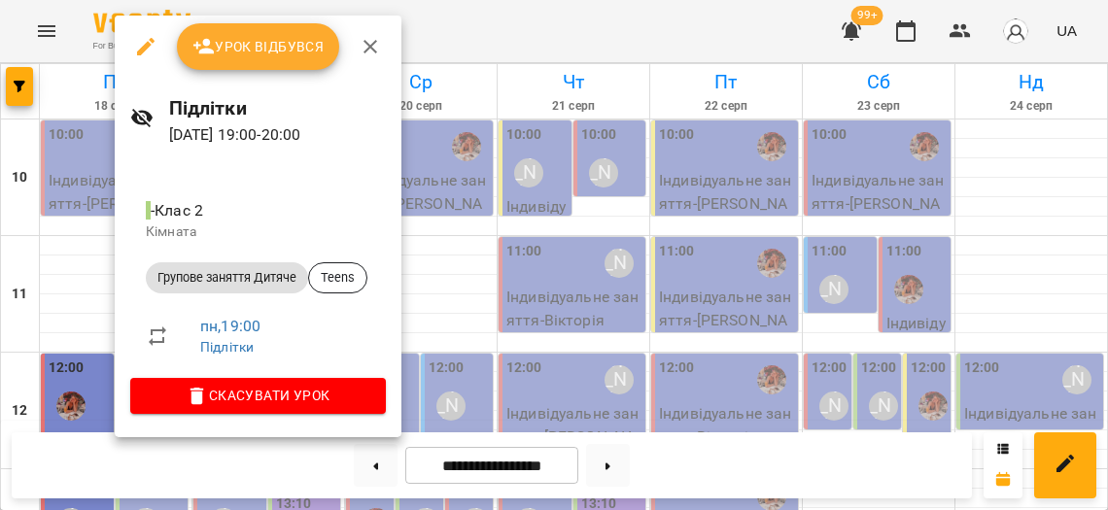
click at [62, 245] on div at bounding box center [554, 255] width 1108 height 510
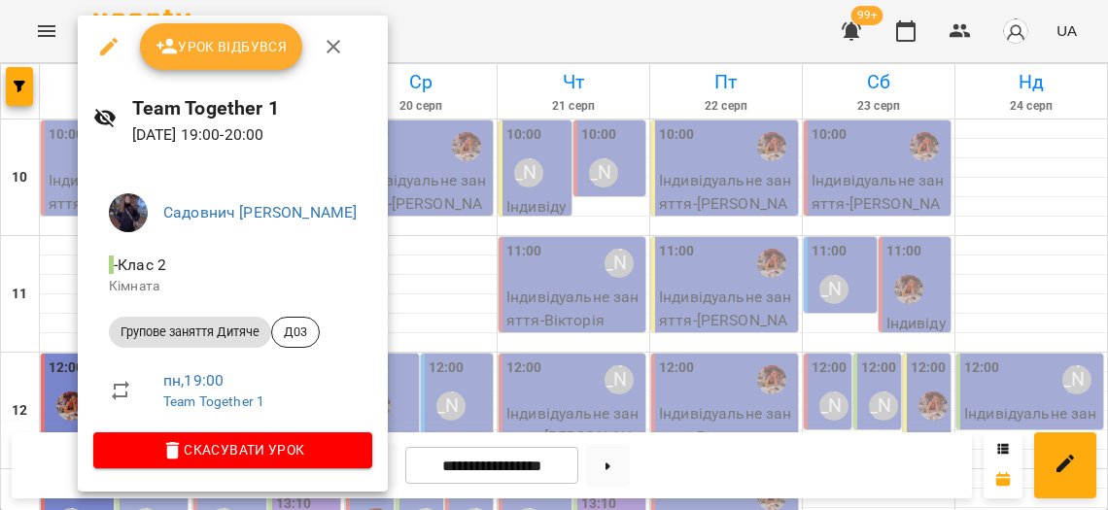
click at [179, 52] on span "Урок відбувся" at bounding box center [221, 46] width 132 height 23
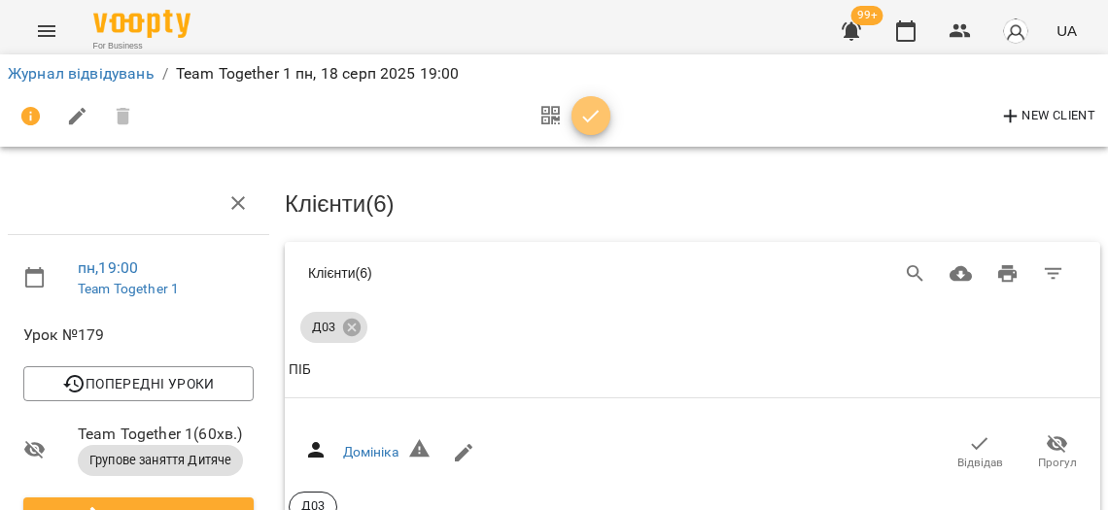
click at [590, 124] on icon "button" at bounding box center [590, 116] width 23 height 23
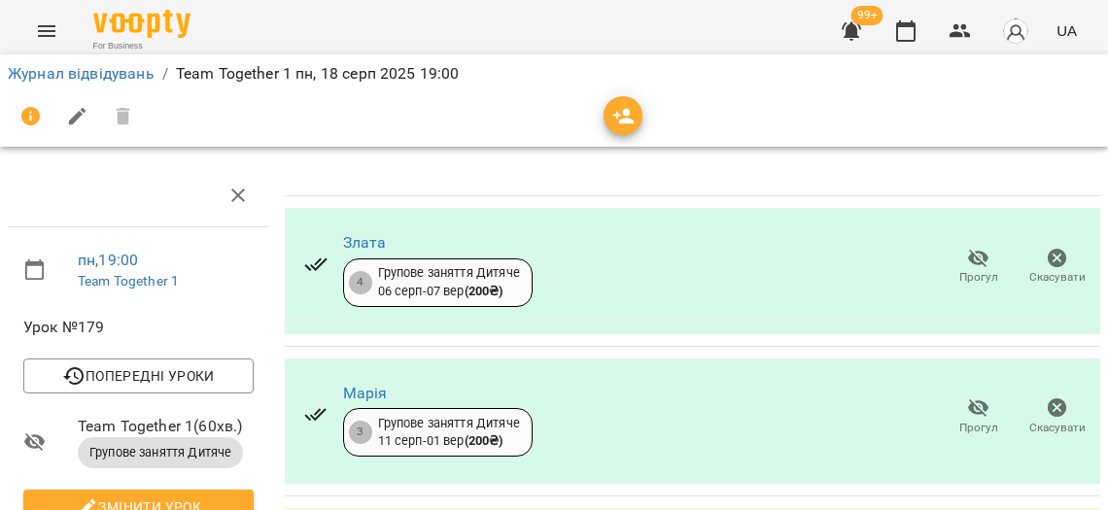
scroll to position [260, 0]
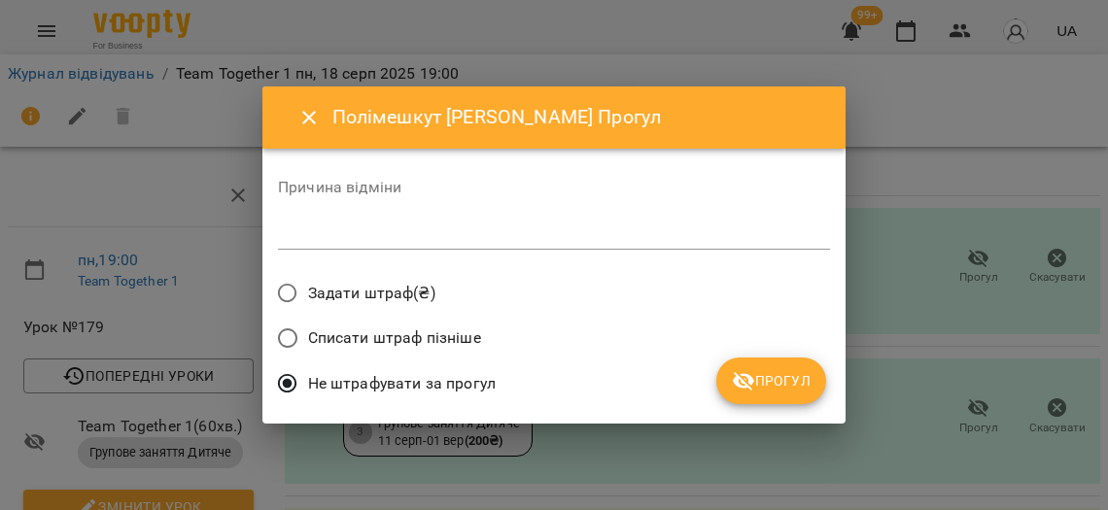
click at [787, 369] on span "Прогул" at bounding box center [771, 380] width 79 height 23
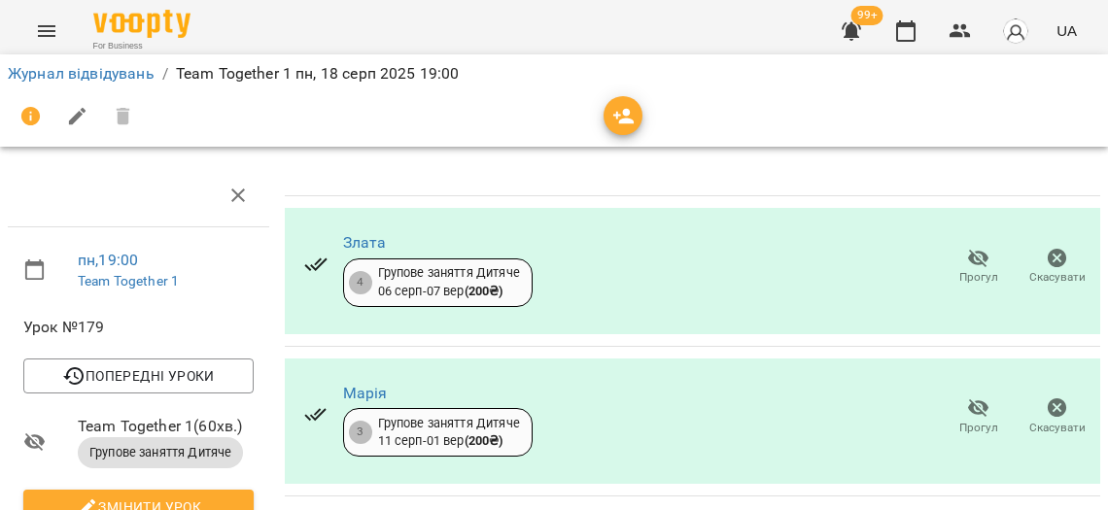
scroll to position [419, 0]
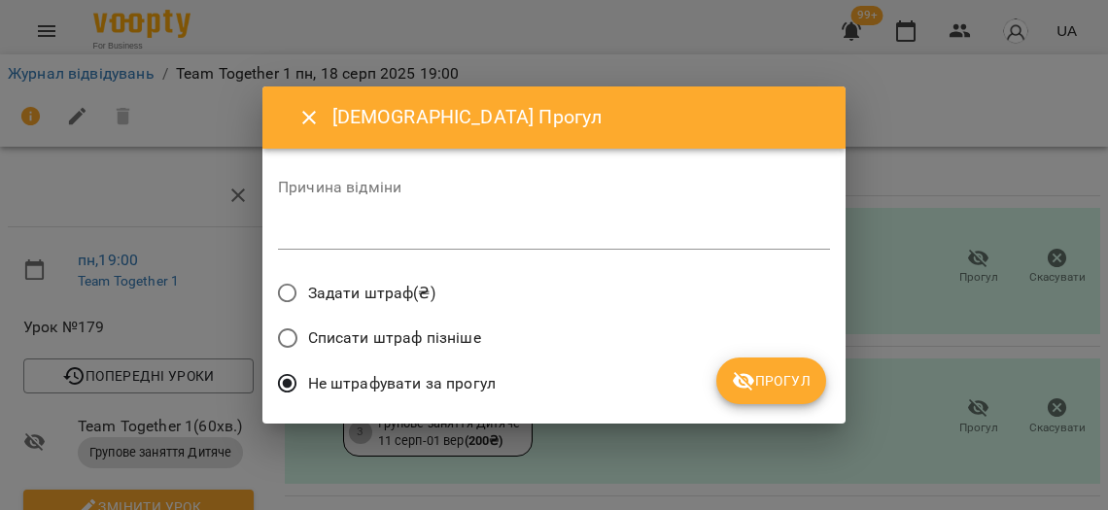
click at [791, 369] on span "Прогул" at bounding box center [771, 380] width 79 height 23
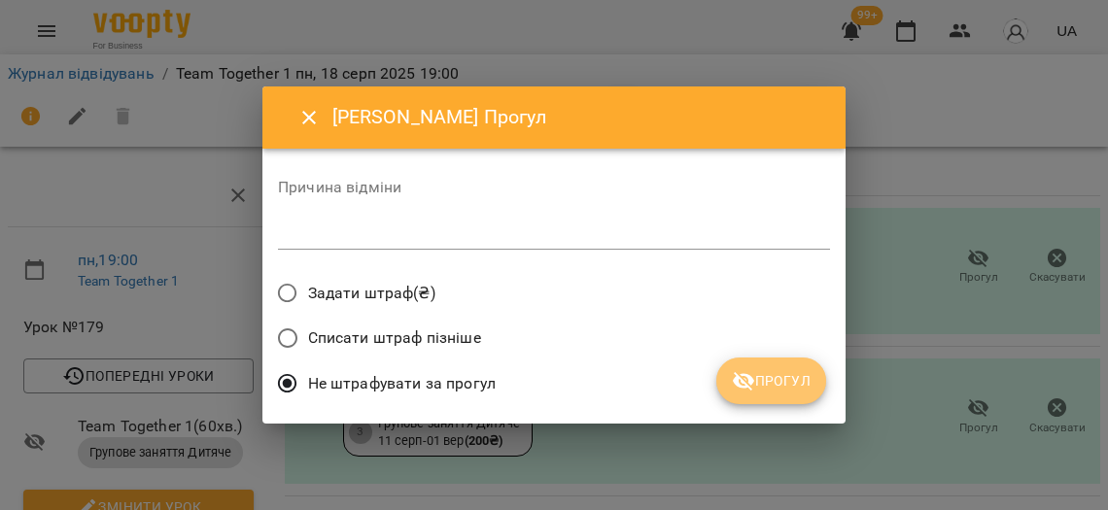
click at [740, 396] on button "Прогул" at bounding box center [771, 381] width 110 height 47
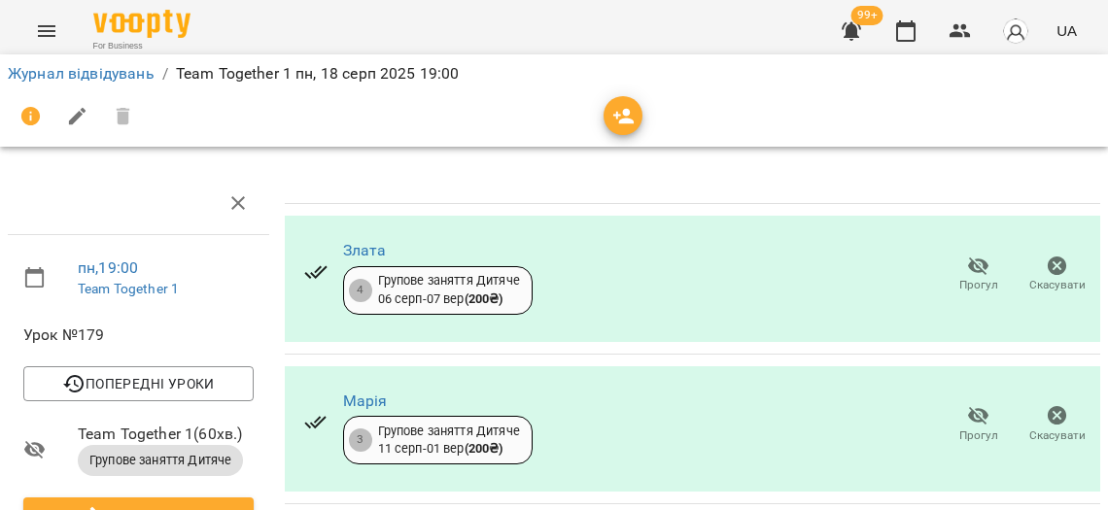
scroll to position [0, 0]
click at [122, 75] on link "Журнал відвідувань" at bounding box center [81, 73] width 147 height 18
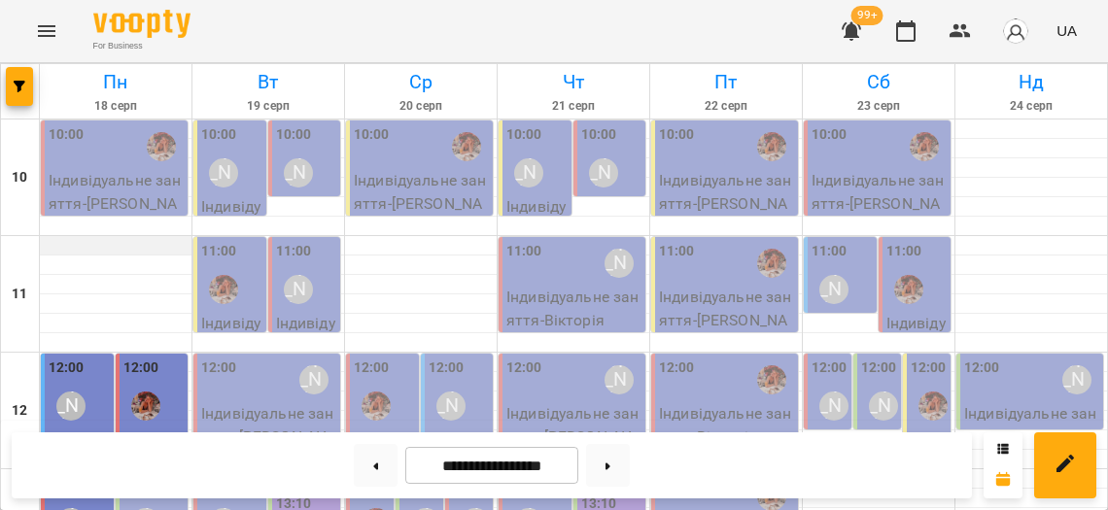
scroll to position [980, 0]
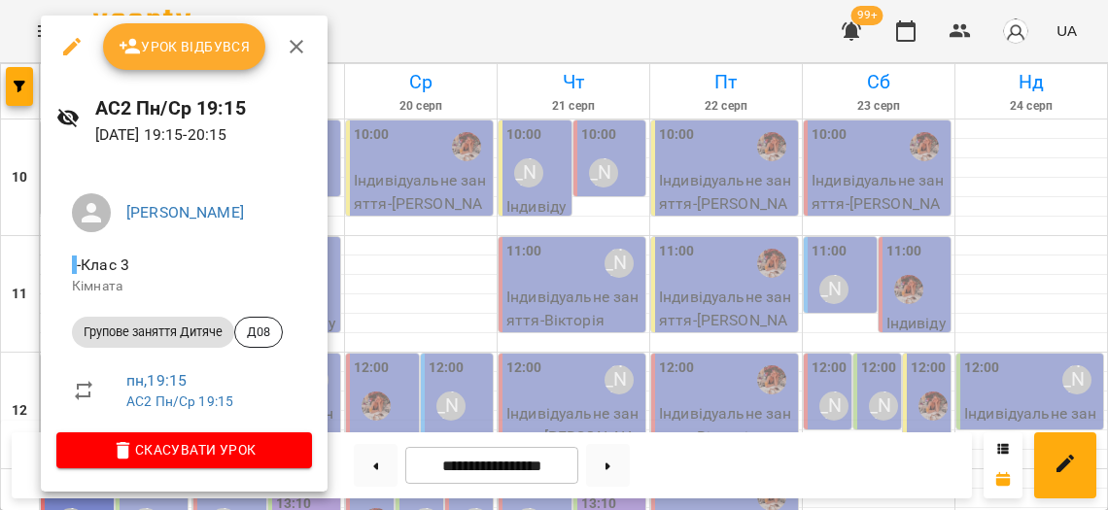
click at [199, 52] on span "Урок відбувся" at bounding box center [185, 46] width 132 height 23
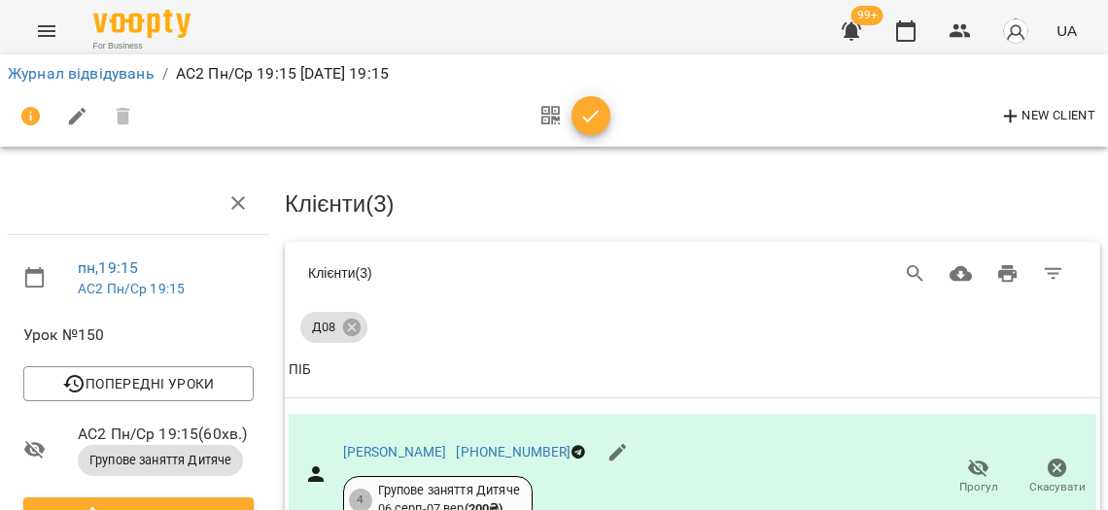
click at [591, 111] on icon "button" at bounding box center [591, 116] width 17 height 13
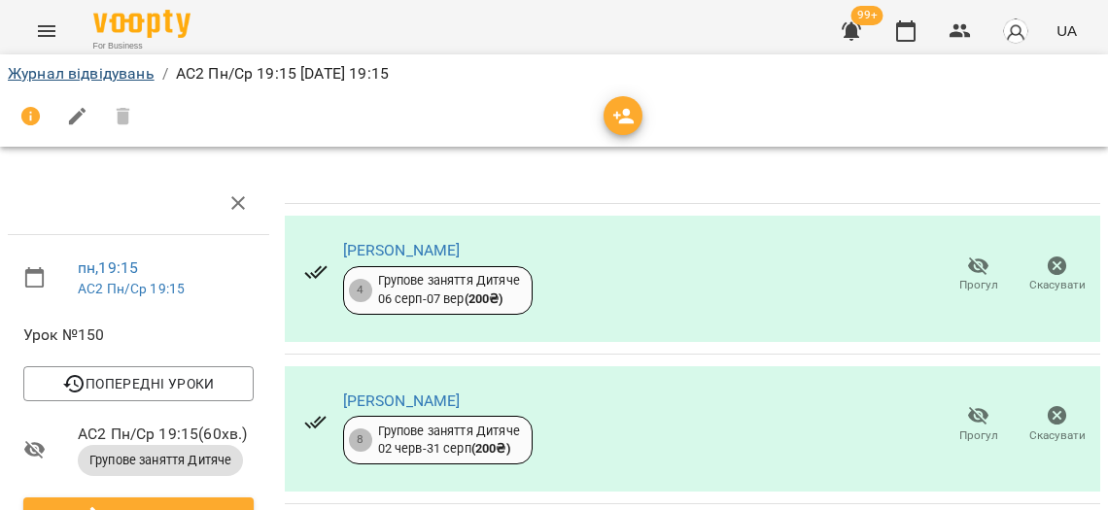
click at [140, 76] on link "Журнал відвідувань" at bounding box center [81, 73] width 147 height 18
